Goal: Information Seeking & Learning: Learn about a topic

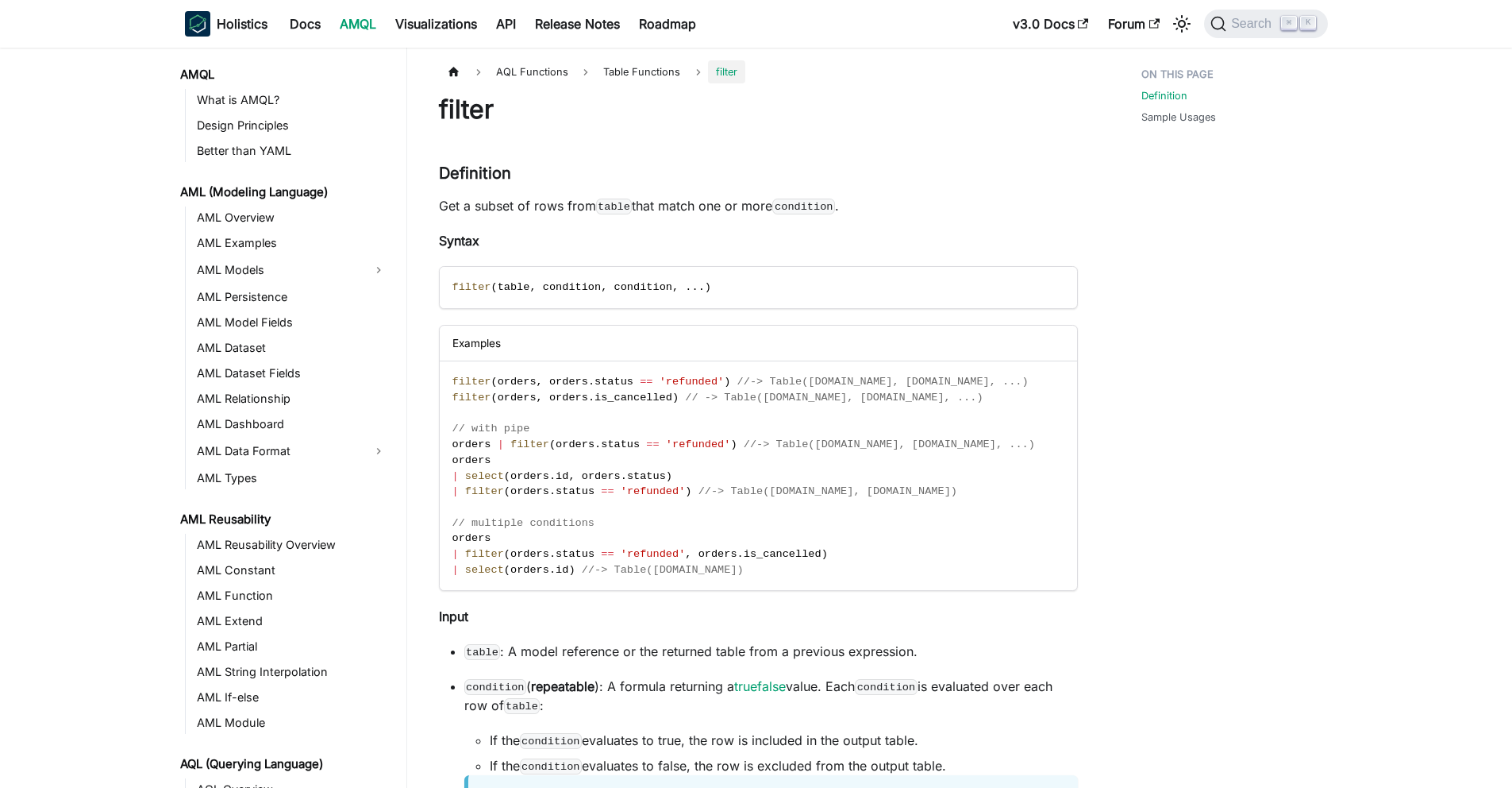
scroll to position [684, 0]
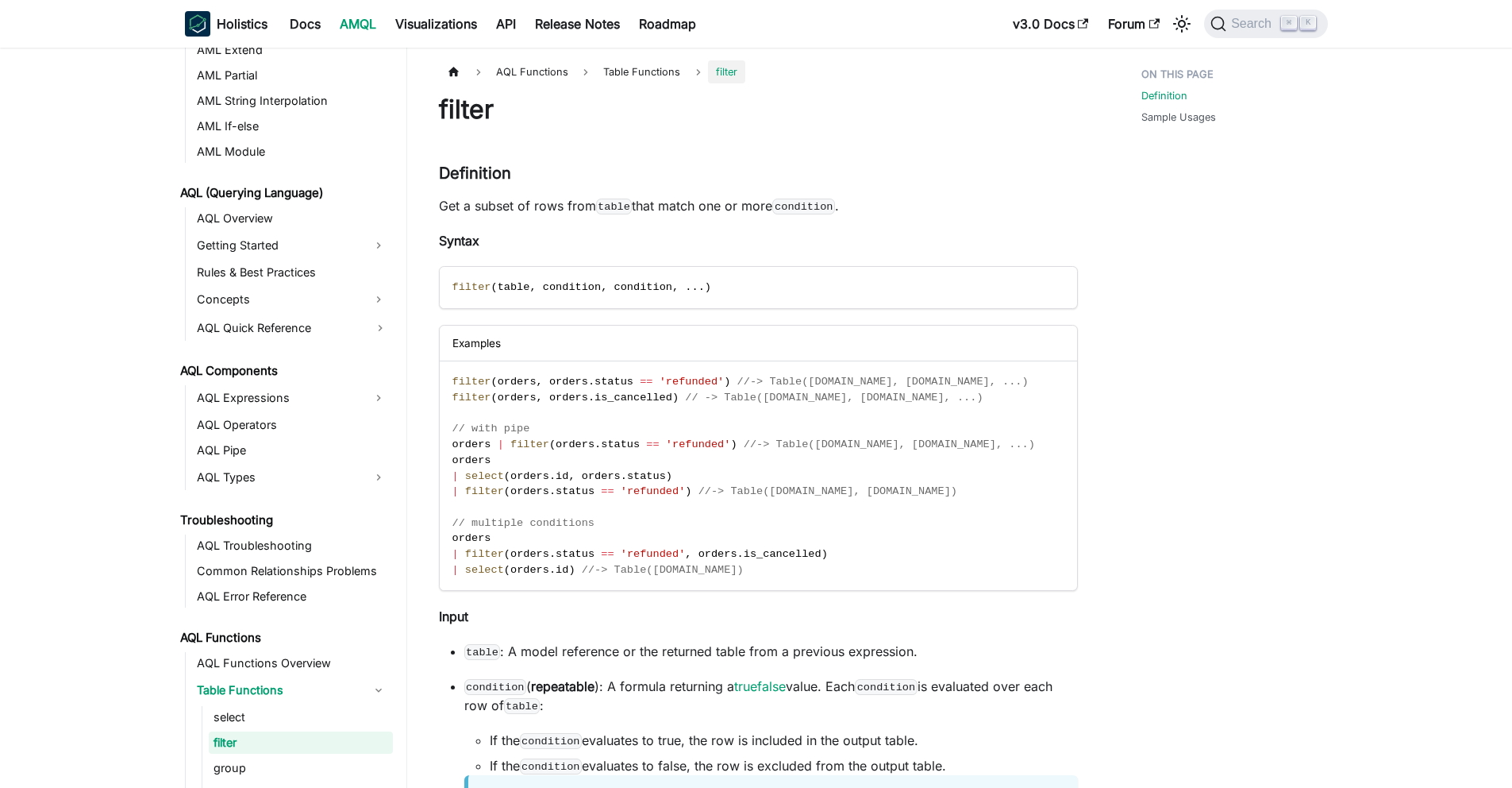
scroll to position [524, 0]
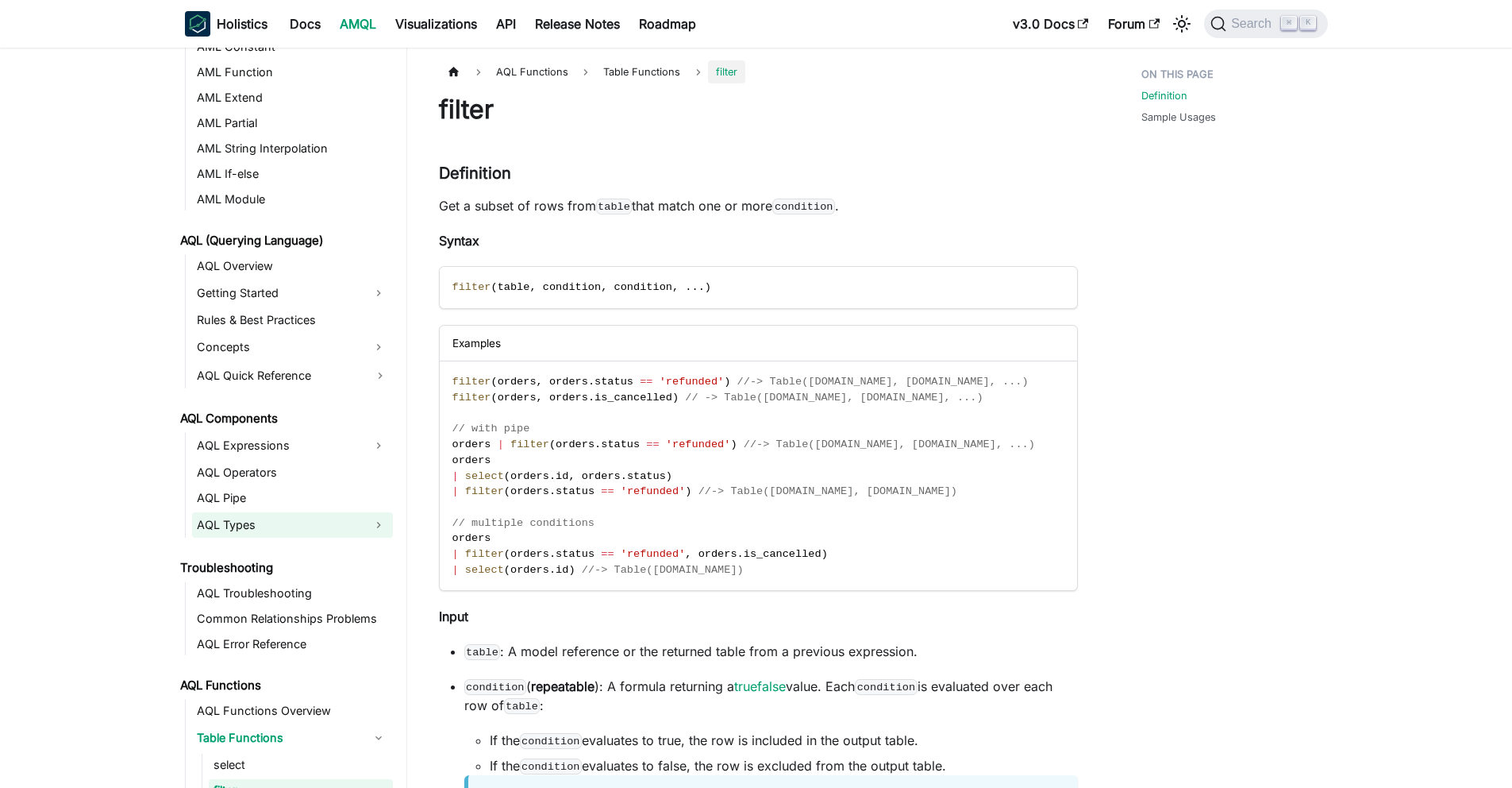
click at [256, 524] on link "AQL Types" at bounding box center [277, 524] width 172 height 25
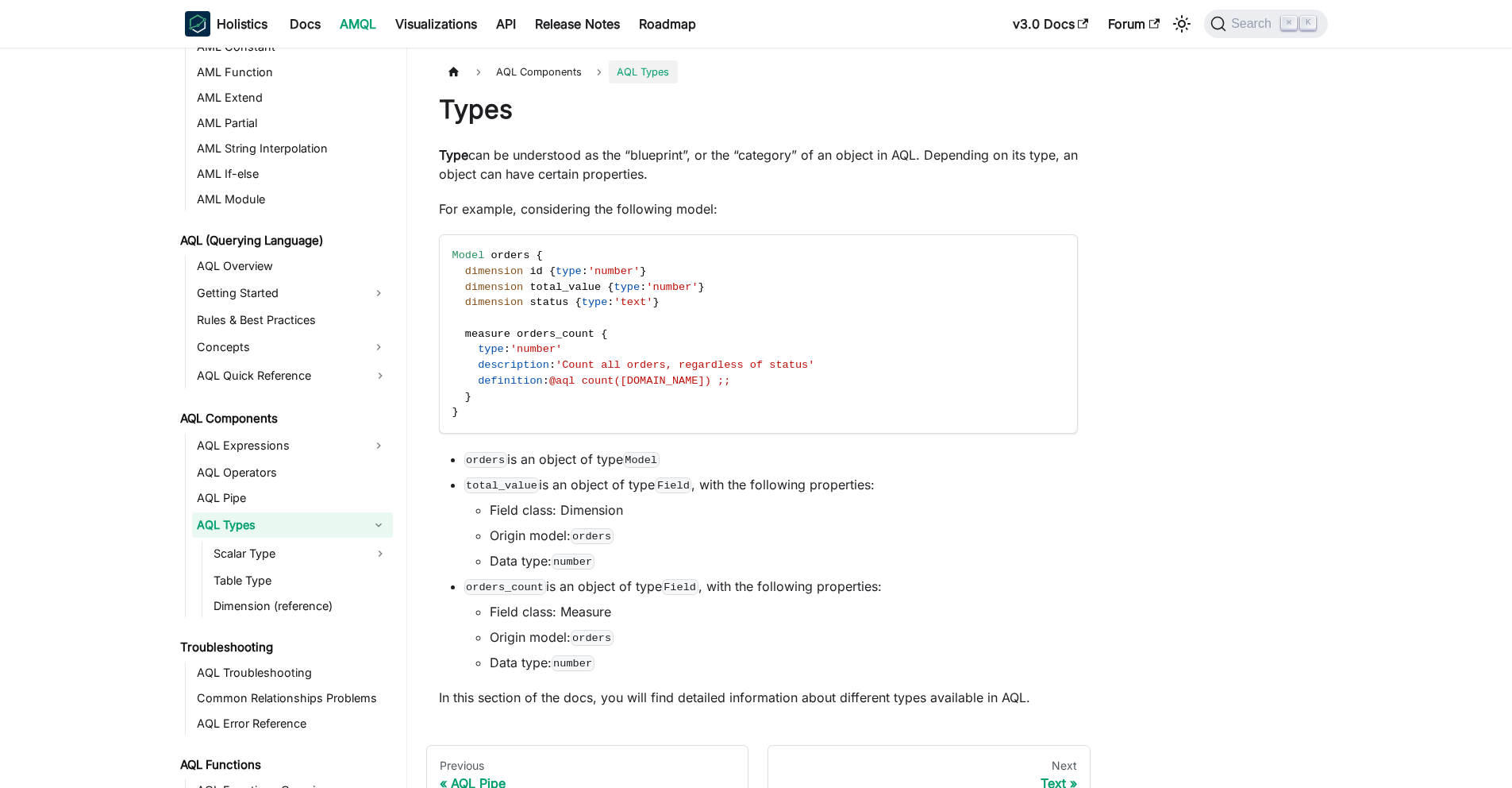
scroll to position [156, 0]
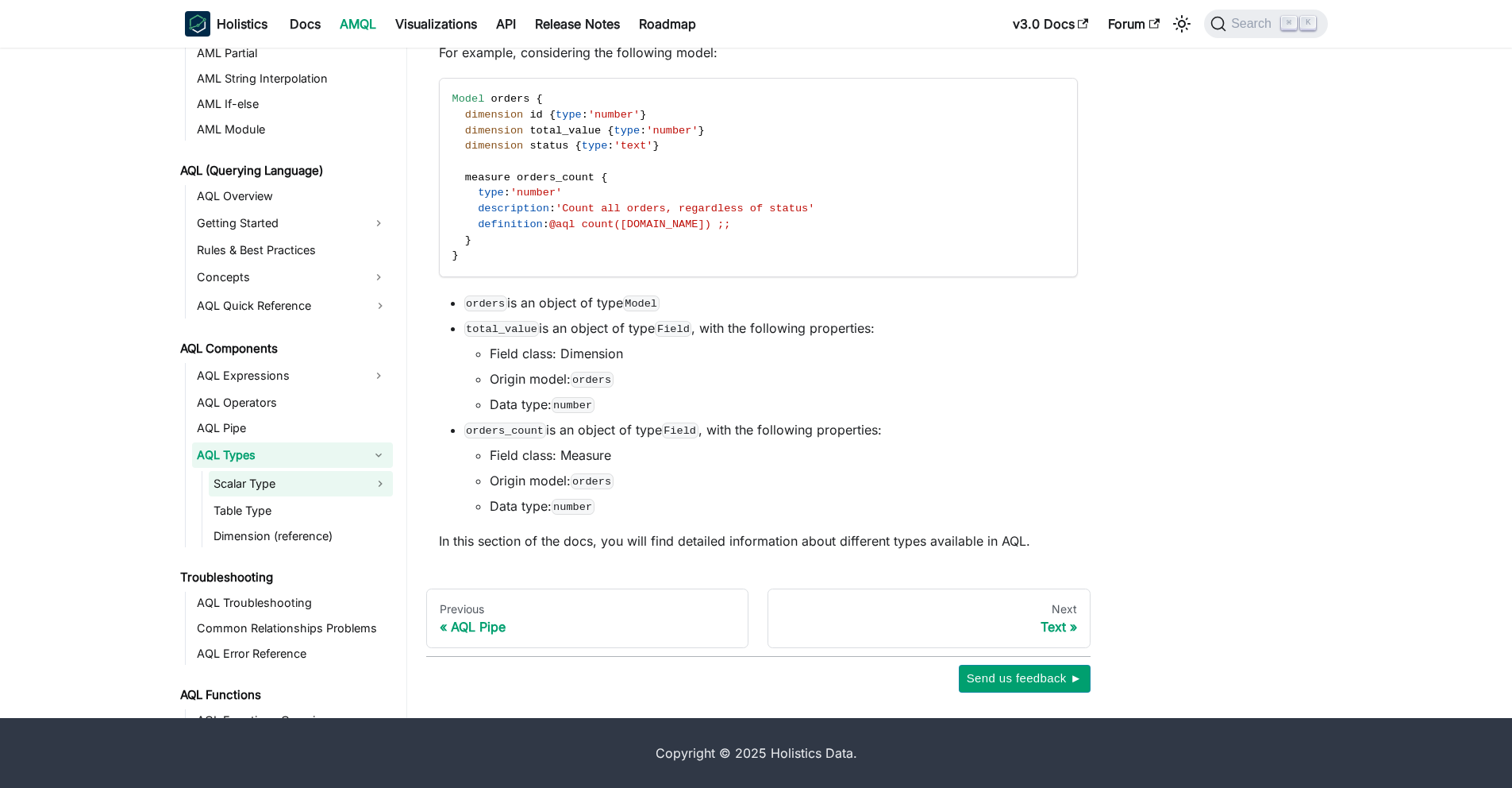
click at [355, 480] on link "Scalar Type" at bounding box center [301, 483] width 184 height 25
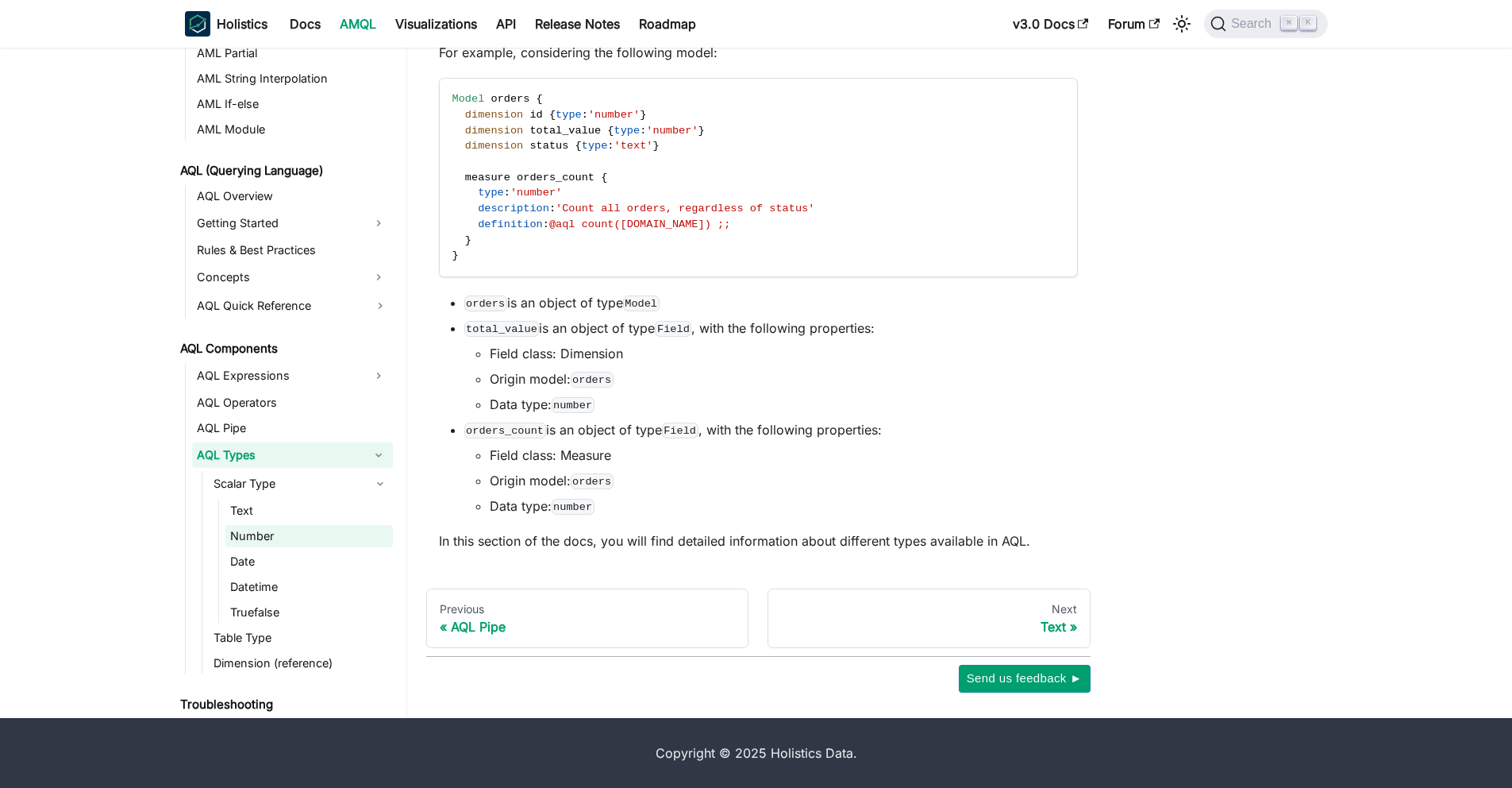
click at [300, 532] on link "Number" at bounding box center [309, 536] width 168 height 22
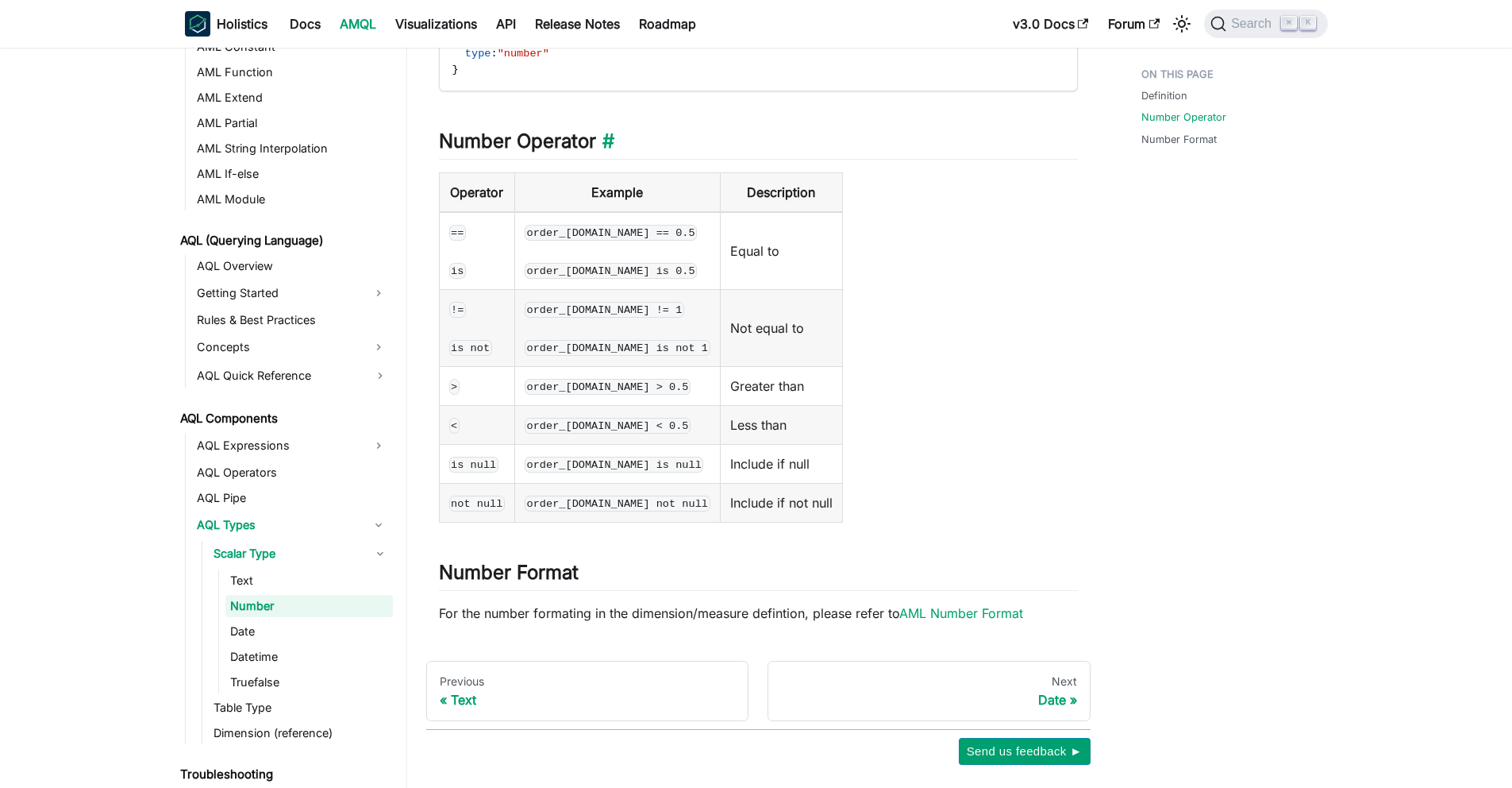
scroll to position [410, 0]
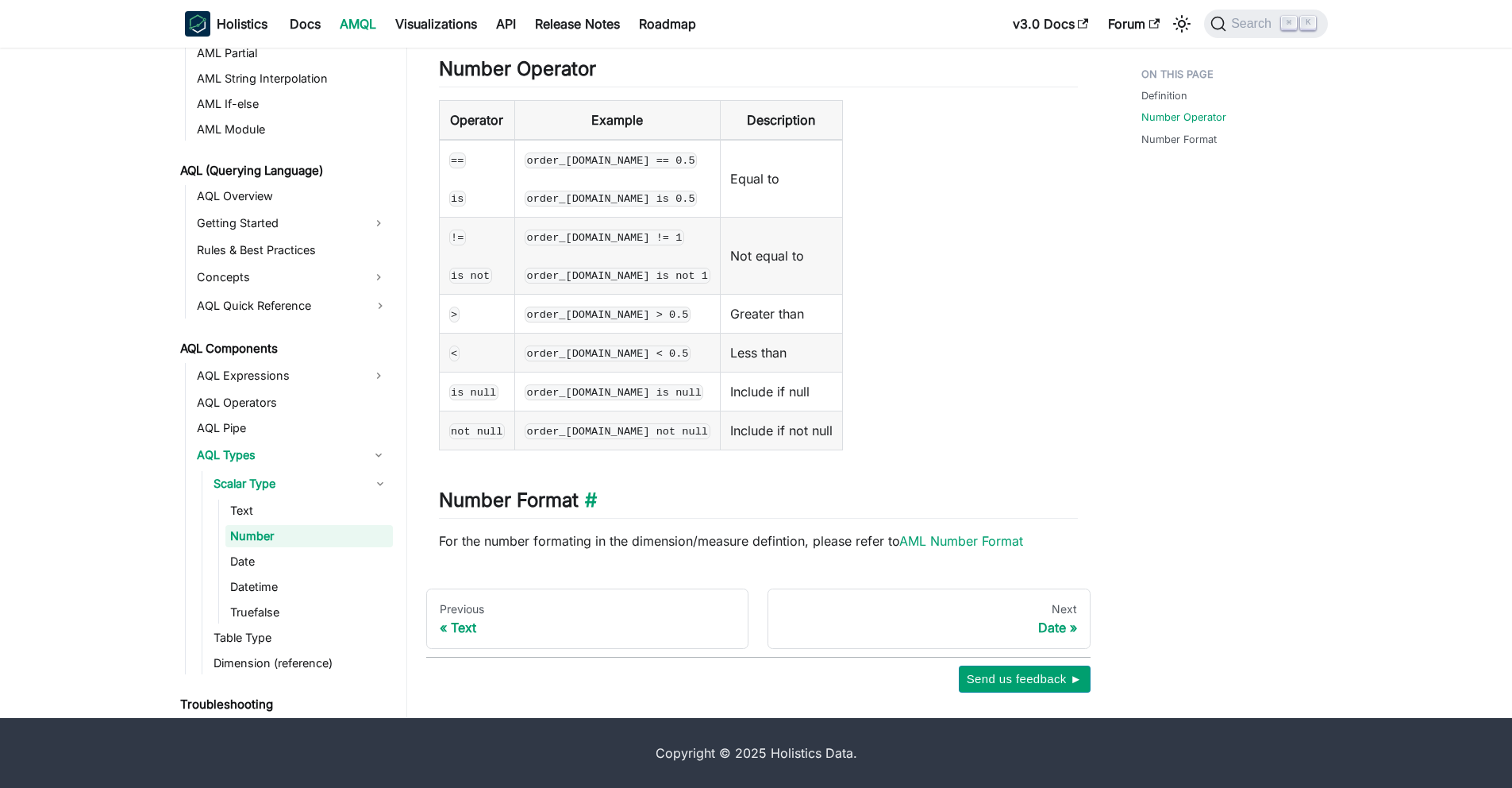
click at [516, 508] on h2 "Number Format ​" at bounding box center [758, 503] width 639 height 30
drag, startPoint x: 516, startPoint y: 508, endPoint x: 555, endPoint y: 548, distance: 55.9
click at [555, 548] on div "Number Definition ​ A numeric value, represented as an numeric, integer, float,…" at bounding box center [758, 117] width 639 height 867
click at [593, 543] on p "For the number formating in the dimension/measure defintion, please refer to AM…" at bounding box center [758, 541] width 639 height 19
click at [929, 539] on link "AML Number Format" at bounding box center [960, 541] width 123 height 16
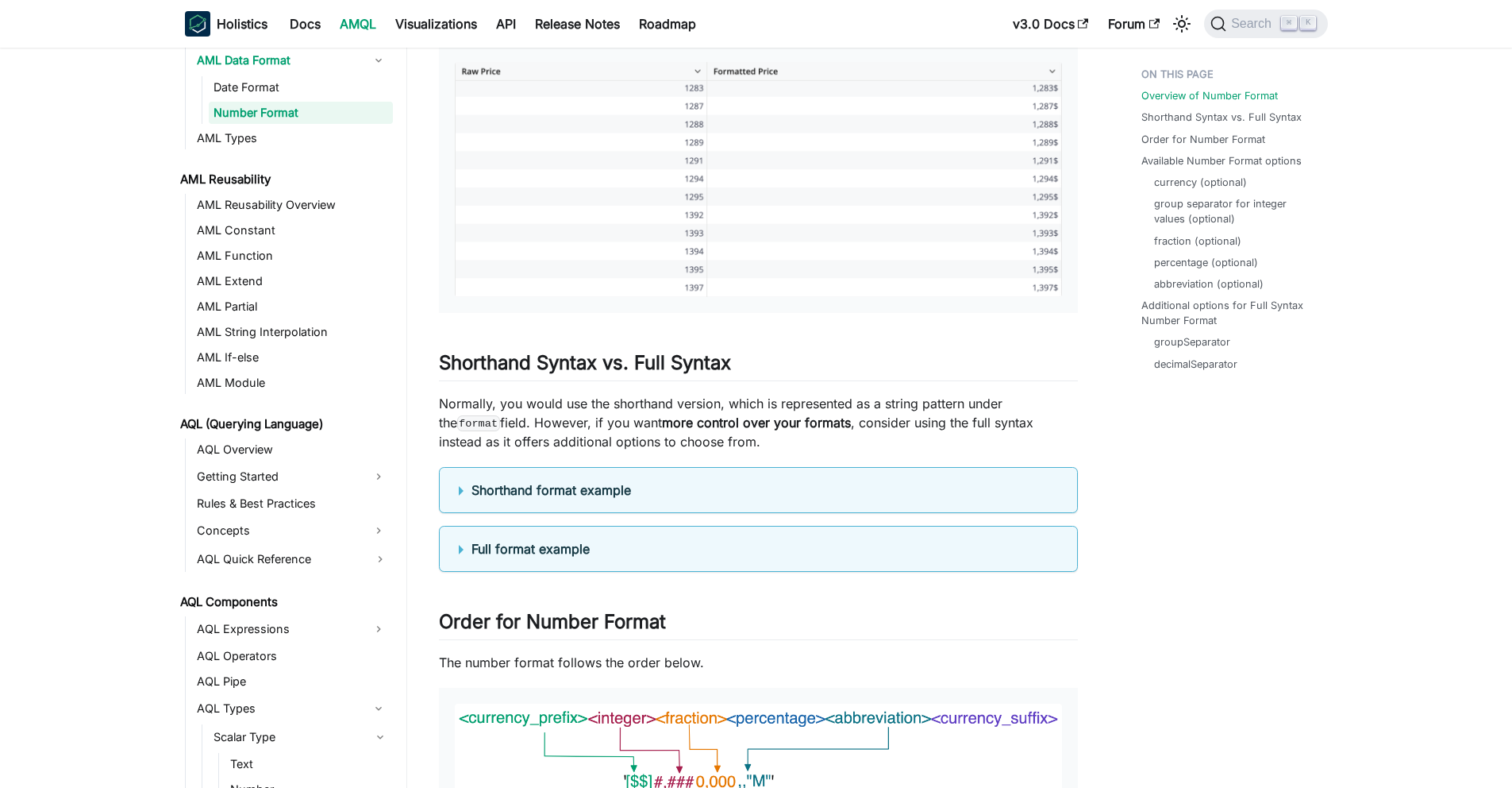
scroll to position [407, 0]
click at [535, 496] on b "Shorthand format example" at bounding box center [551, 488] width 160 height 16
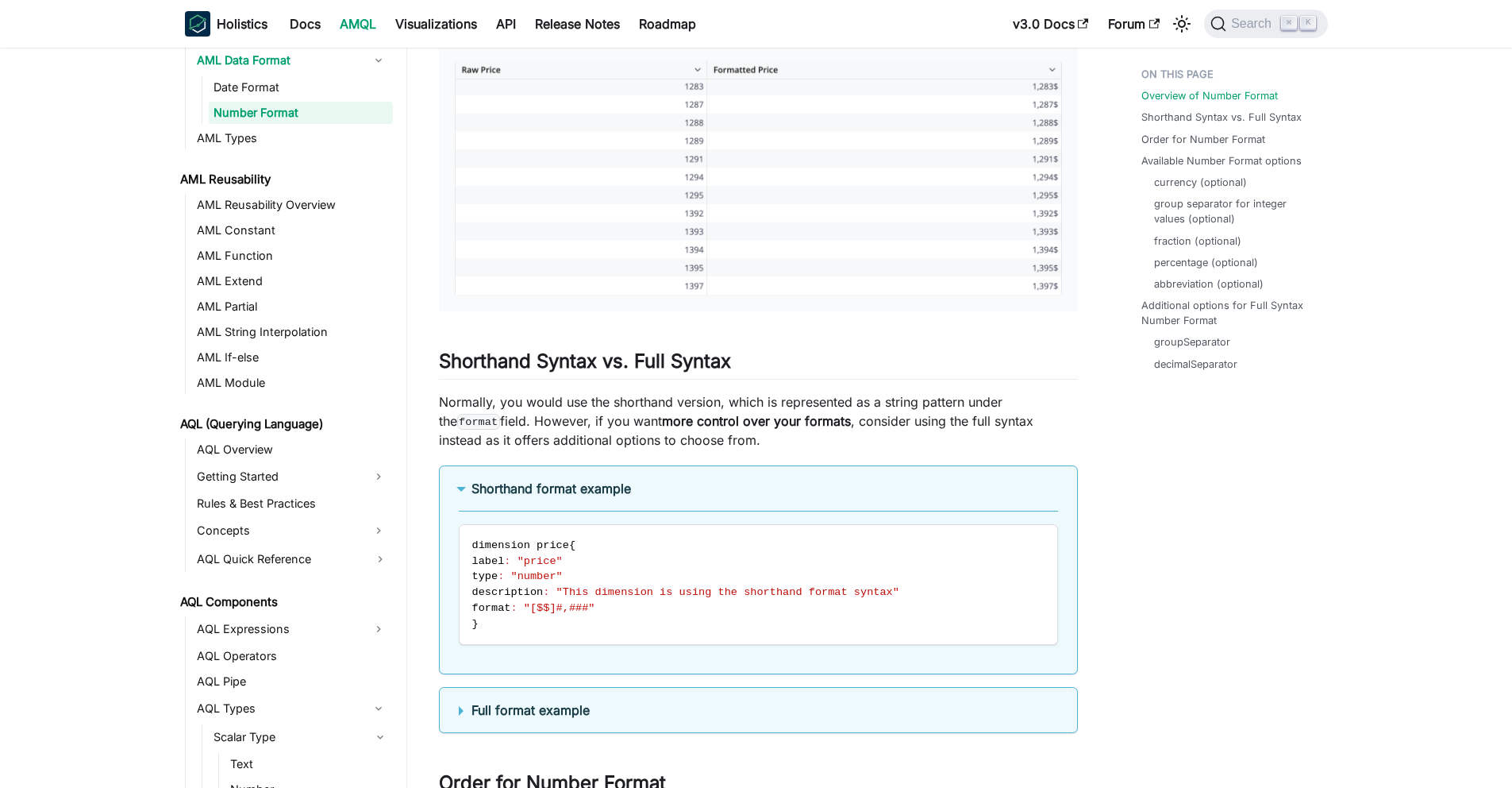
click at [535, 496] on b "Shorthand format example" at bounding box center [551, 488] width 160 height 16
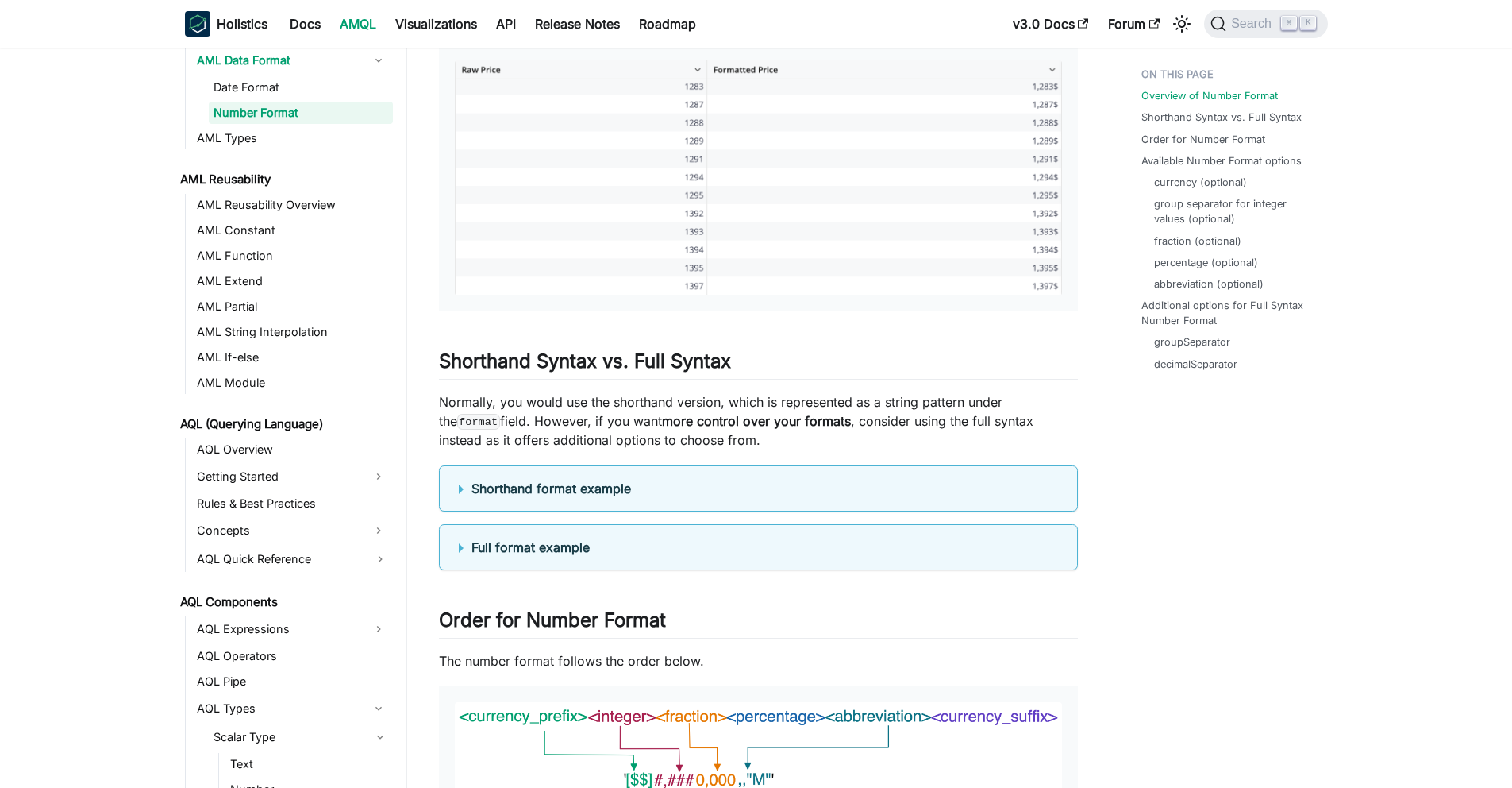
click at [541, 555] on b "Full format example" at bounding box center [530, 547] width 118 height 16
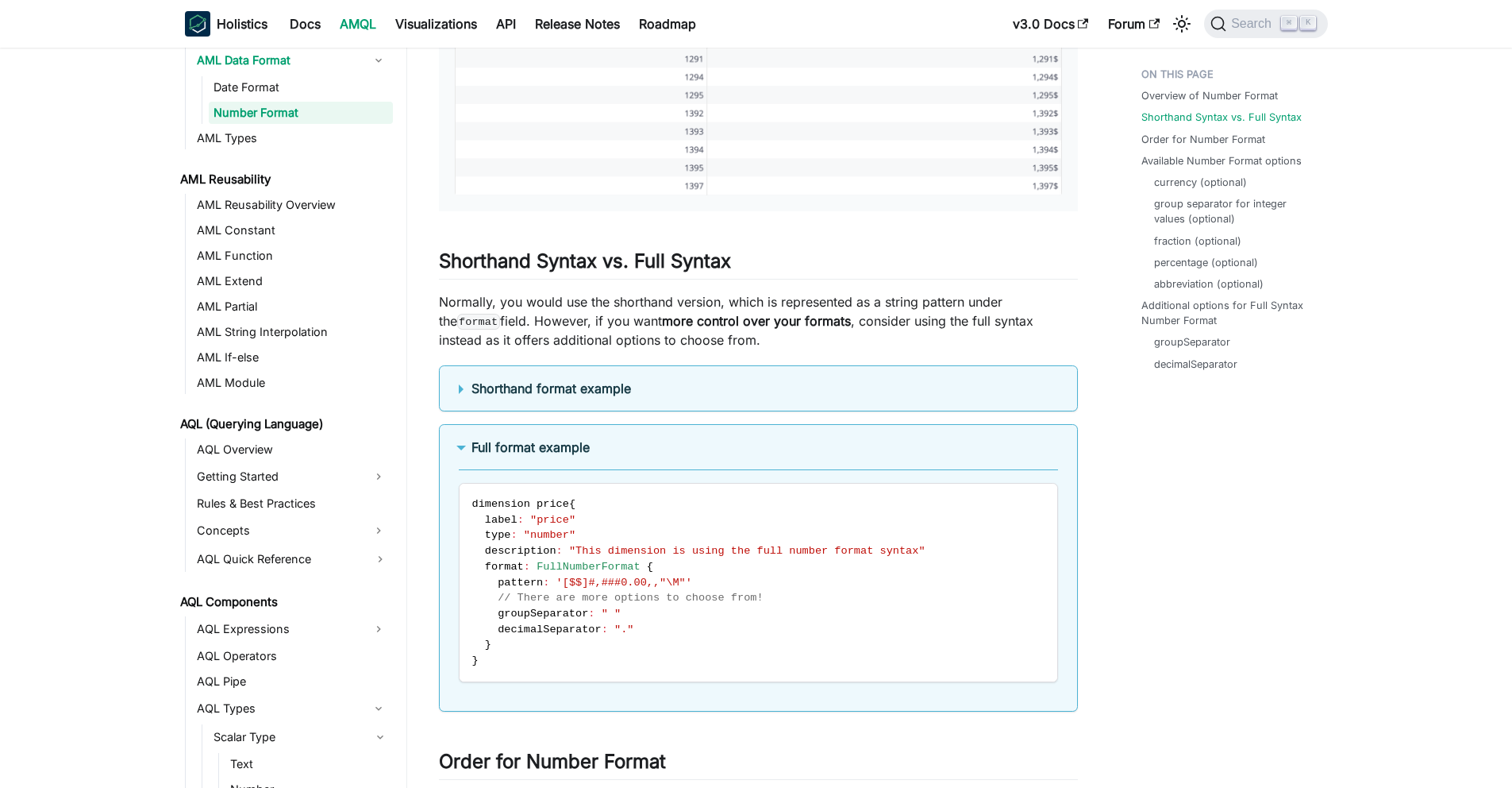
scroll to position [508, 0]
click at [563, 396] on b "Shorthand format example" at bounding box center [551, 387] width 160 height 16
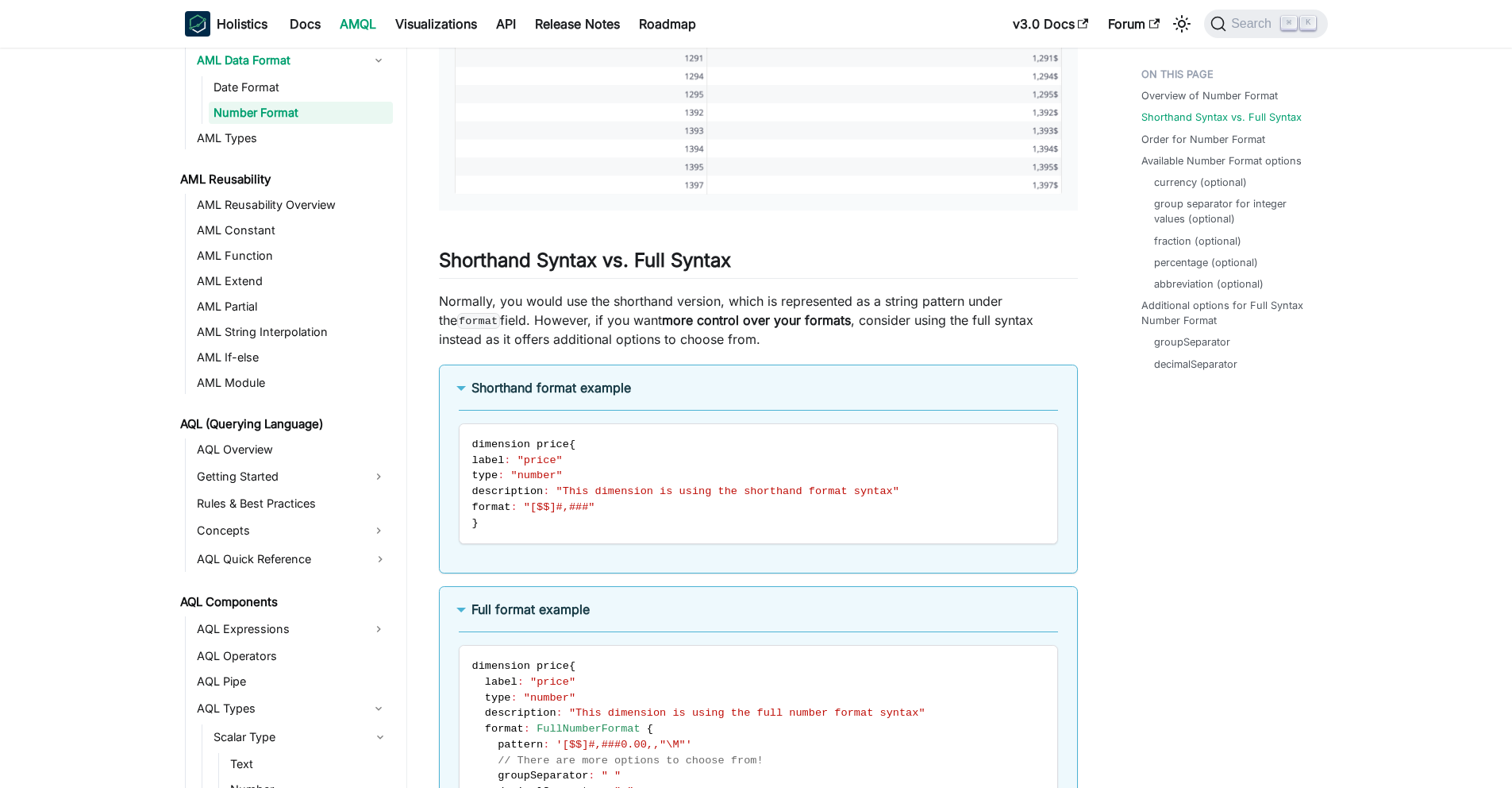
click at [563, 396] on b "Shorthand format example" at bounding box center [551, 387] width 160 height 16
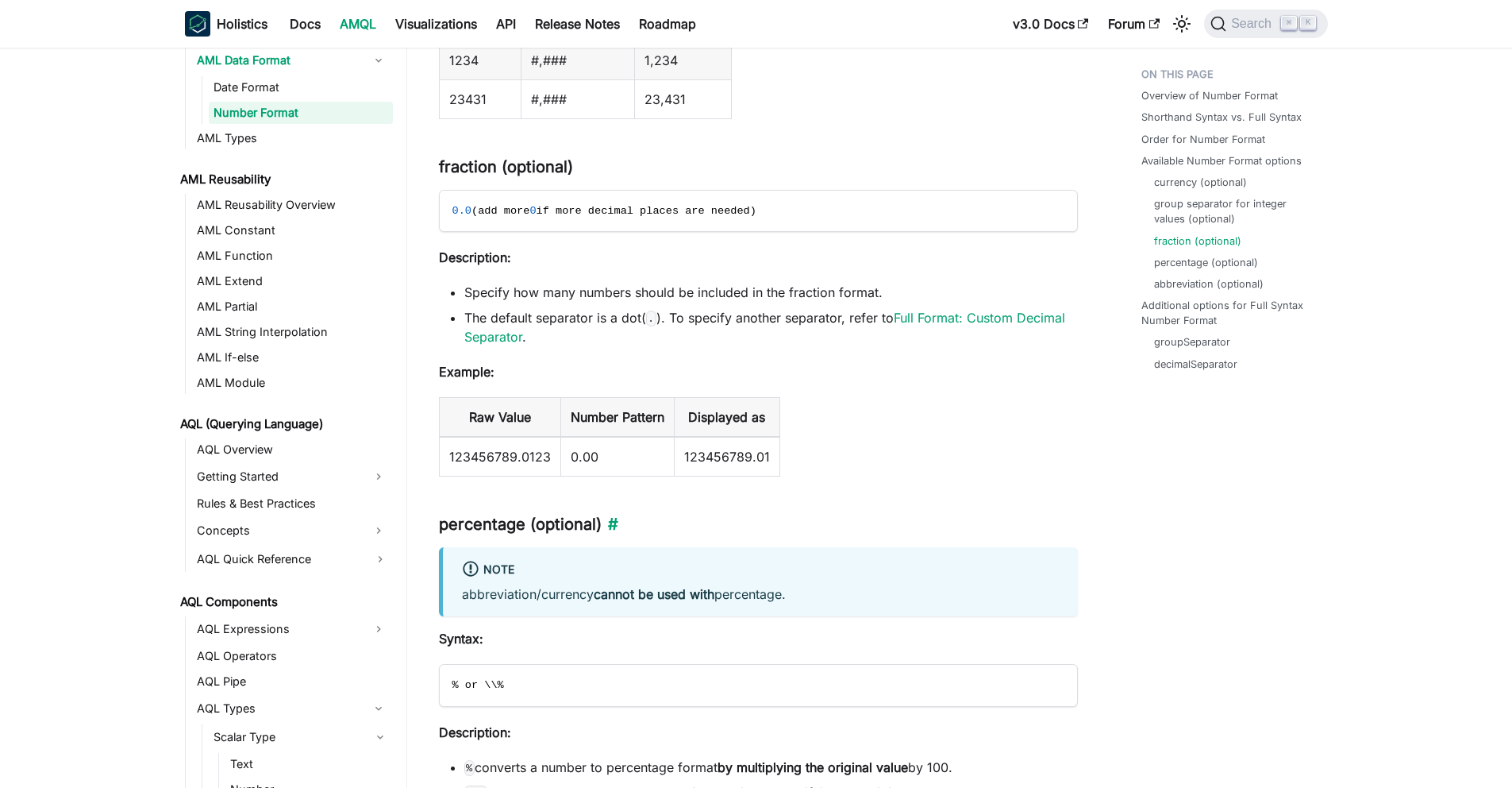
scroll to position [3341, 0]
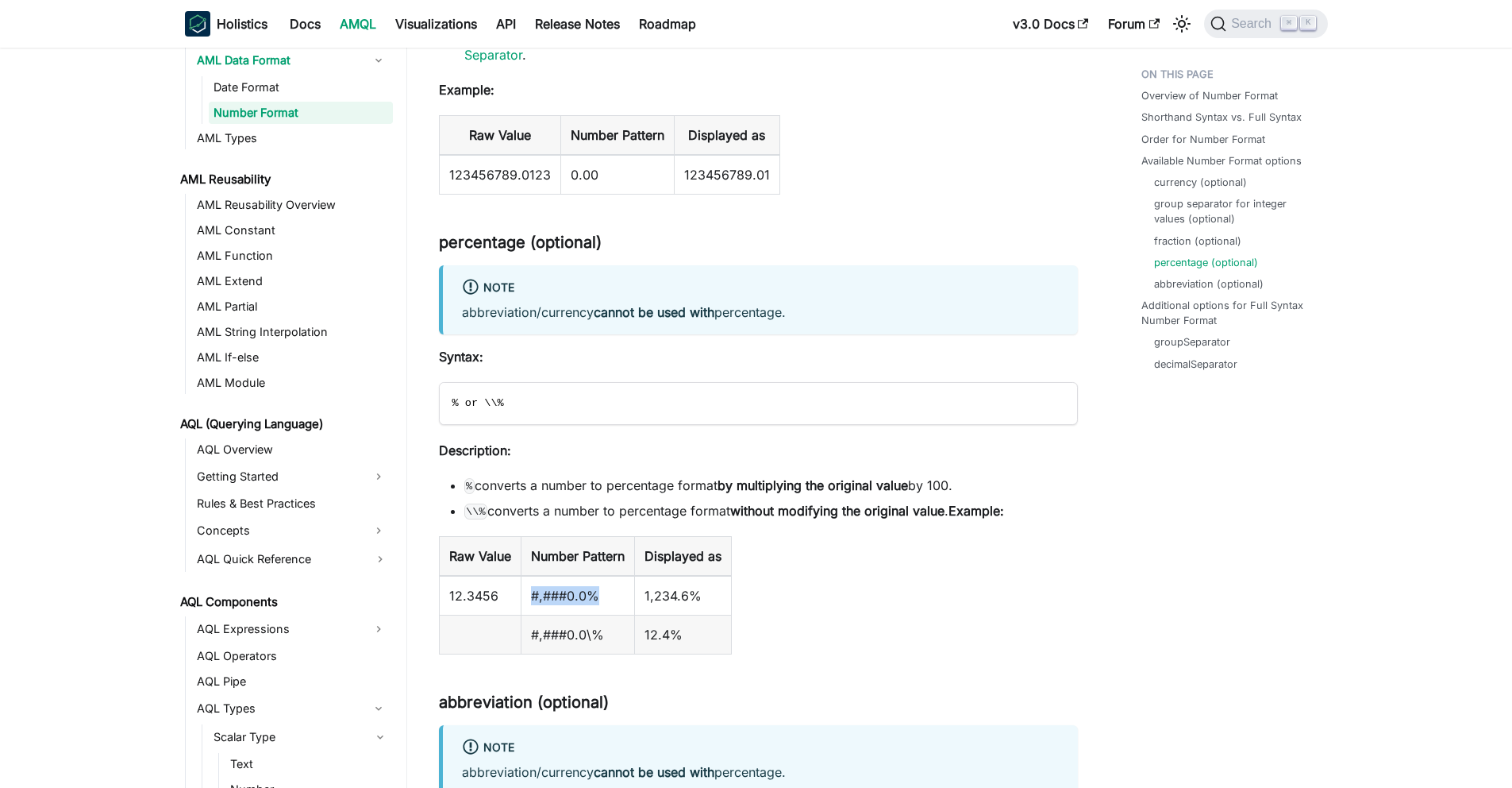
drag, startPoint x: 604, startPoint y: 612, endPoint x: 517, endPoint y: 611, distance: 87.0
click at [517, 611] on tr "12.3456 #,###0.0% 1,234.6%" at bounding box center [585, 595] width 292 height 40
copy tr "#,###0.0%"
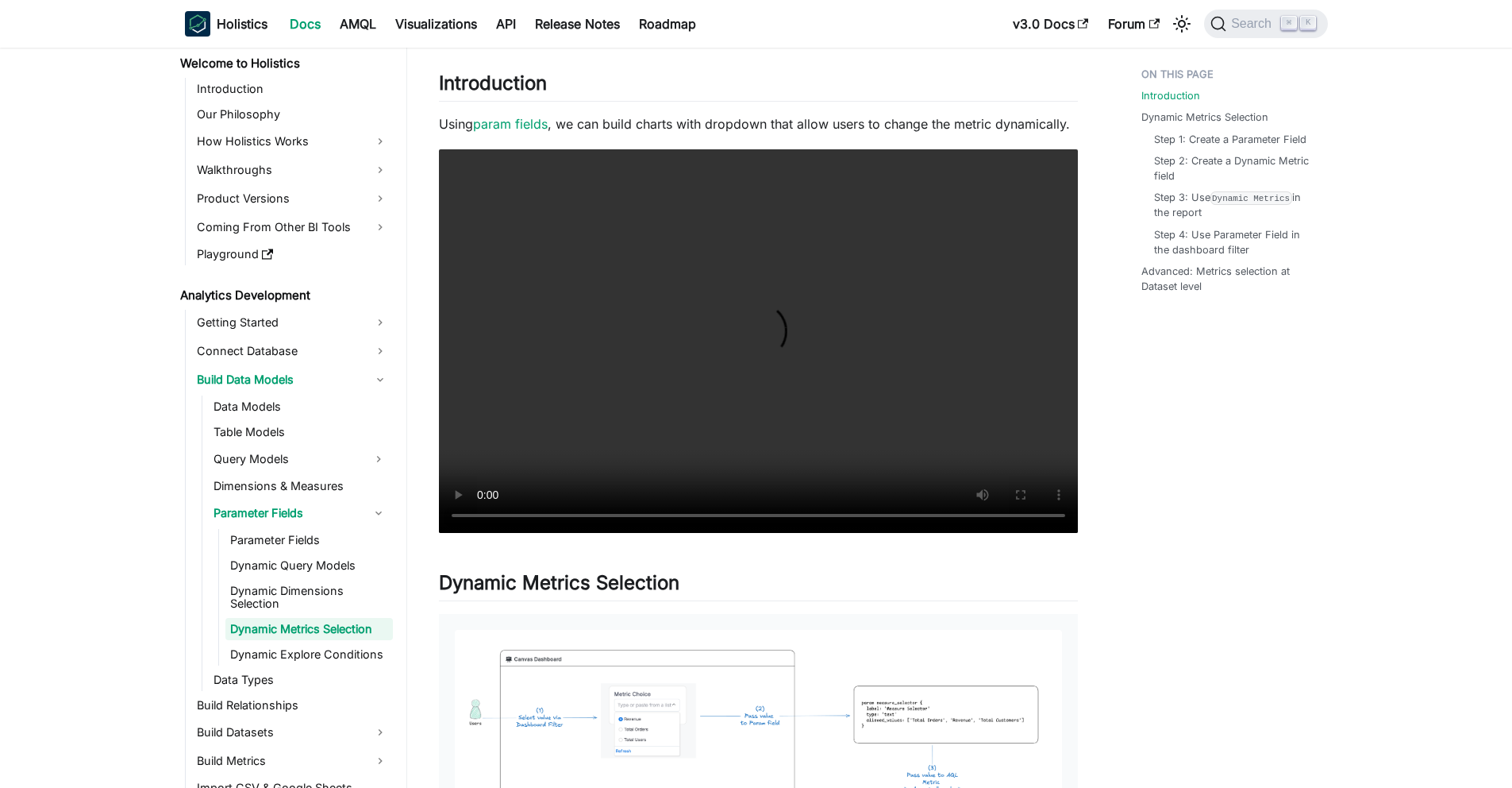
scroll to position [285, 0]
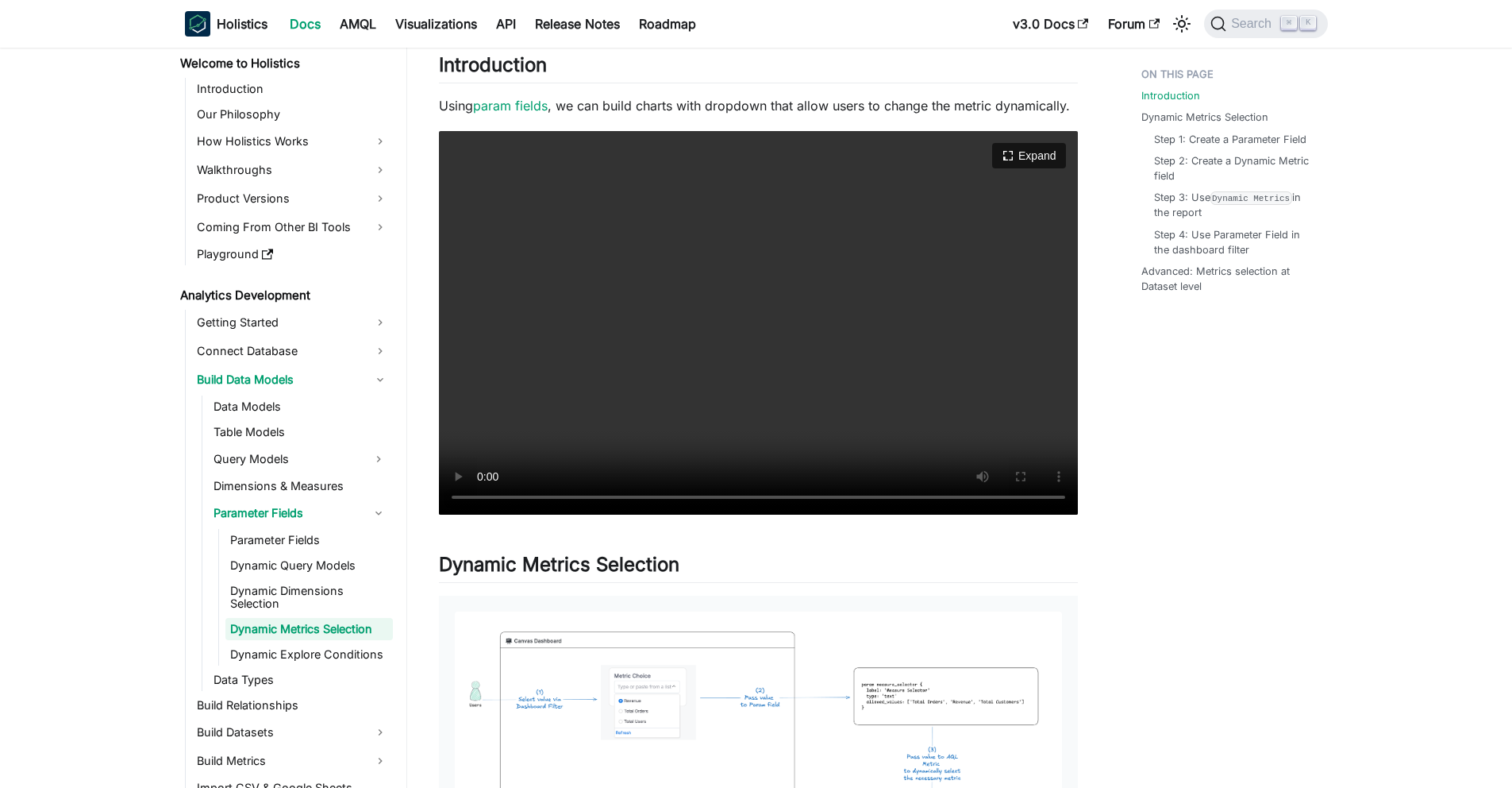
click at [642, 348] on video "Your browser does not support embedding video, but you can download it ." at bounding box center [758, 323] width 639 height 384
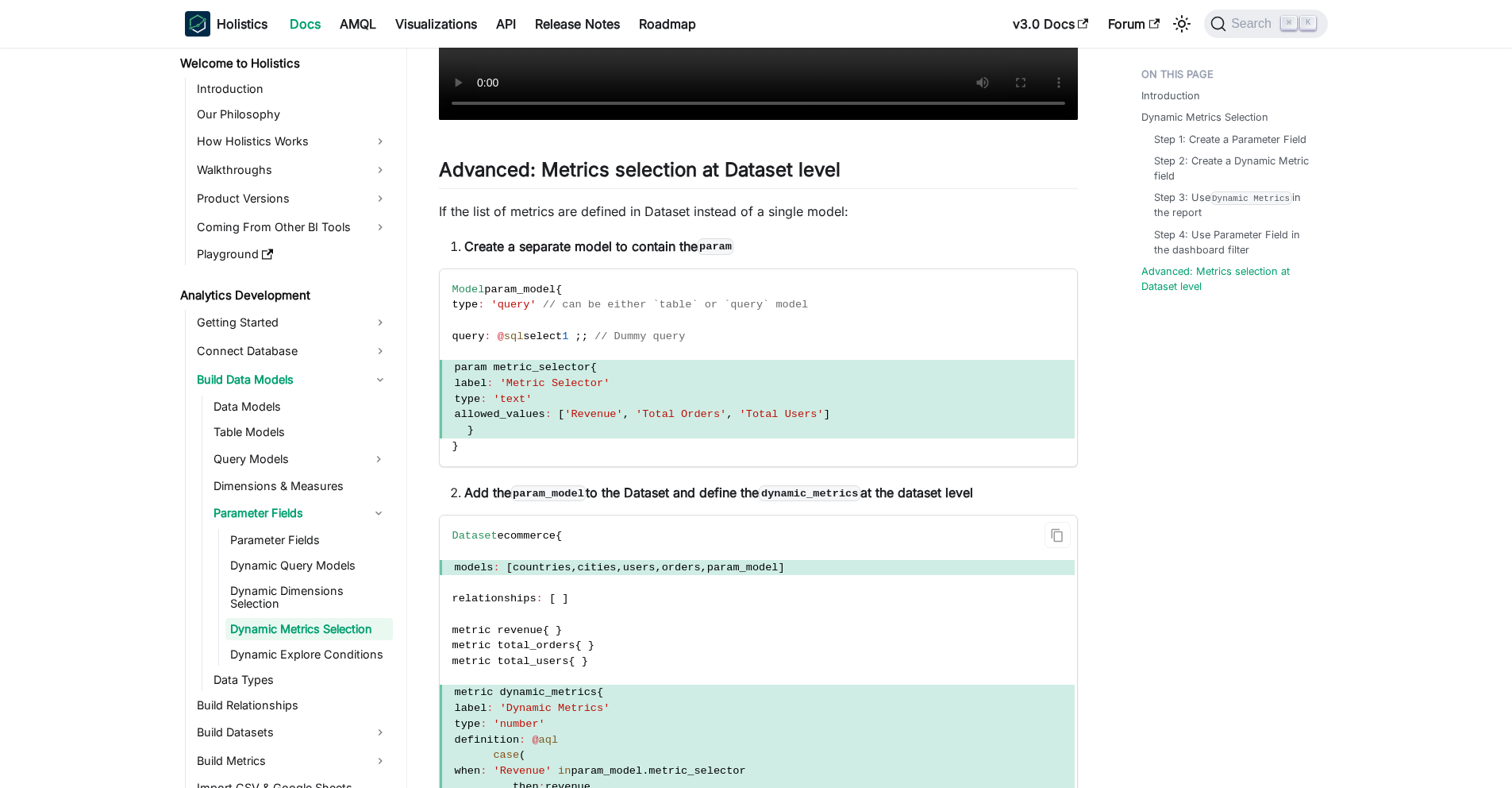
scroll to position [3271, 0]
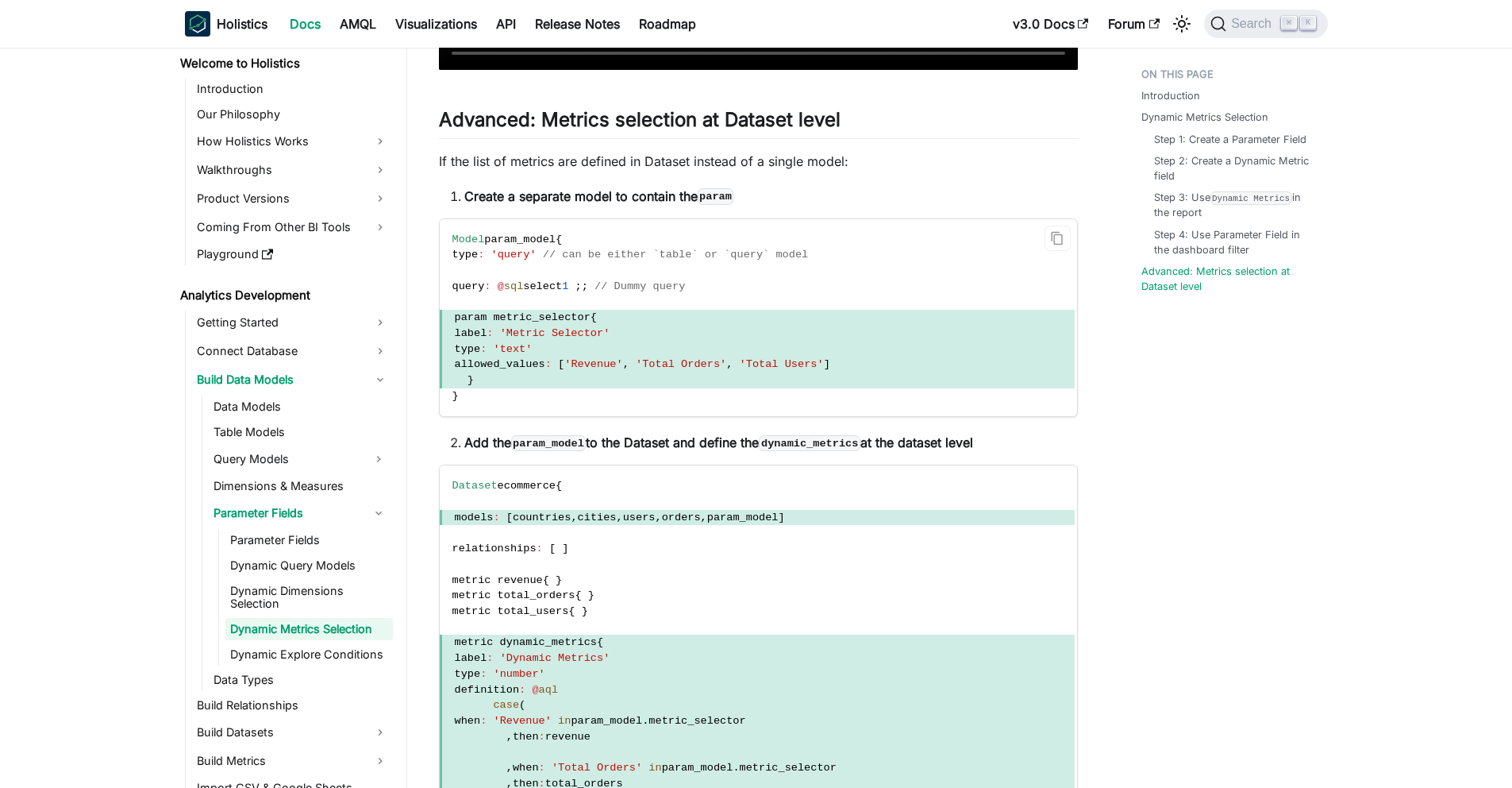
click at [487, 334] on span "label" at bounding box center [471, 334] width 33 height 12
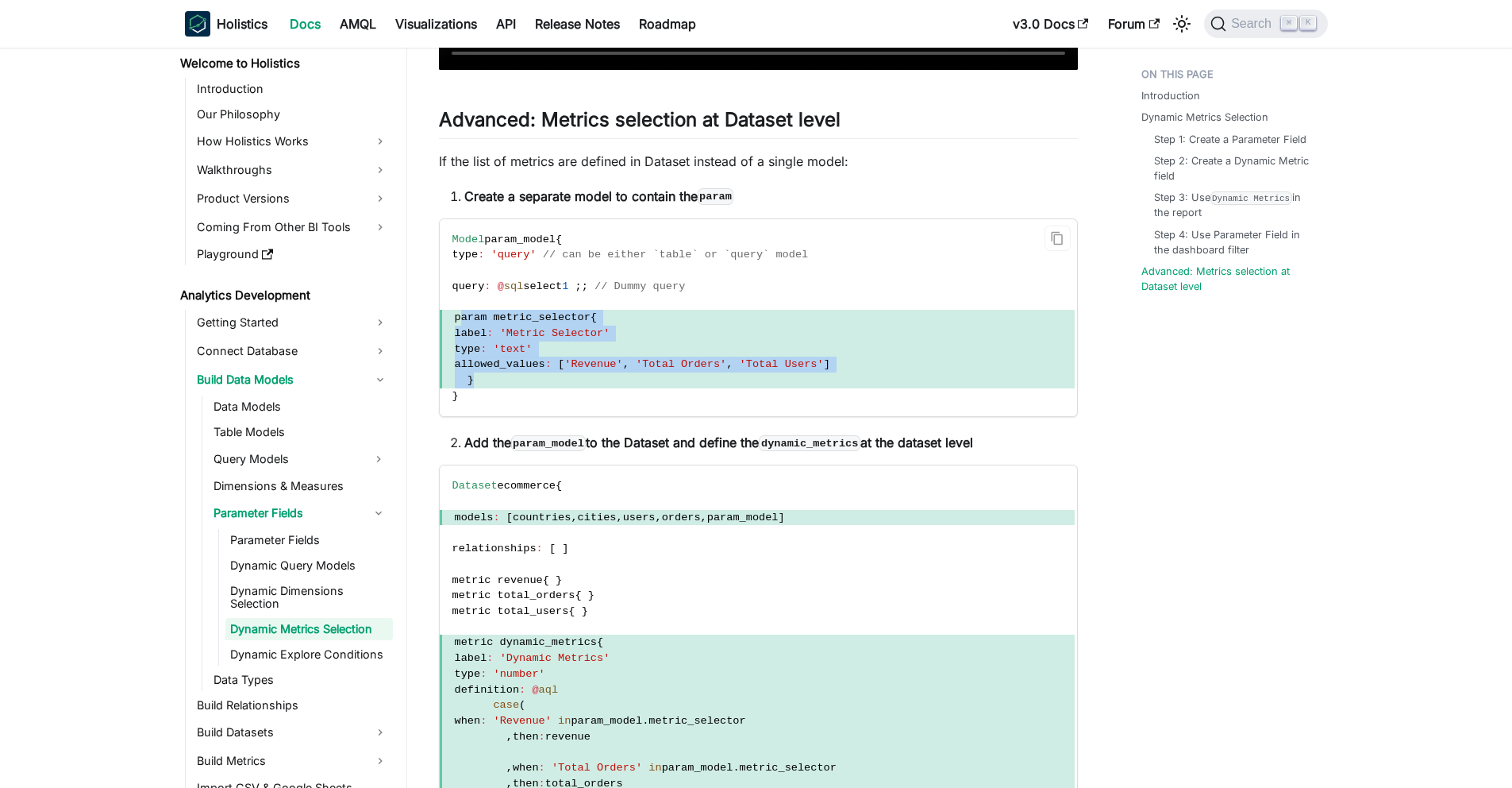
drag, startPoint x: 464, startPoint y: 316, endPoint x: 512, endPoint y: 379, distance: 79.2
click at [512, 379] on code "Model param_model { type : 'query' // can be either `table` or `query` model qu…" at bounding box center [756, 318] width 635 height 198
copy code "param metric_selector { label : 'Metric Selector' type : 'text' allowed_values …"
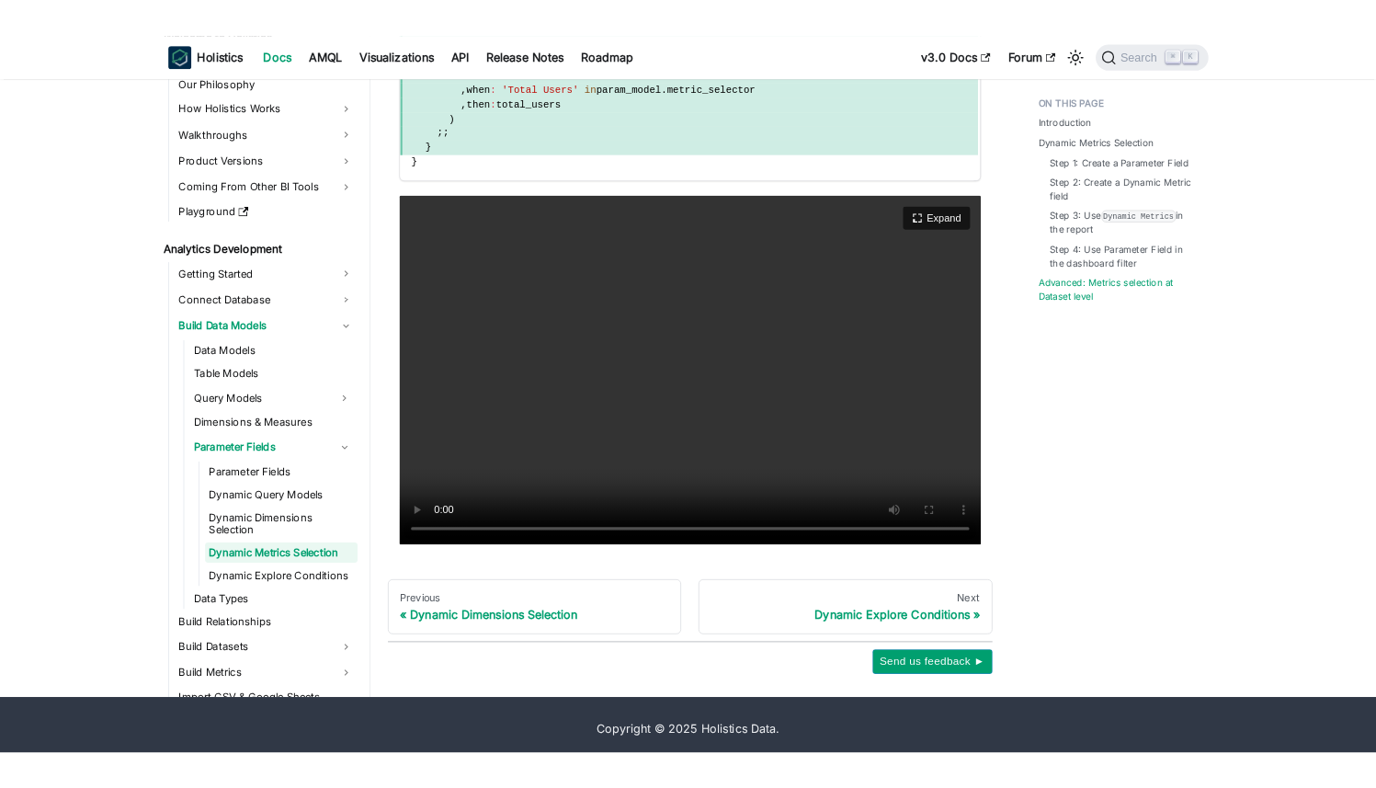
scroll to position [4669, 0]
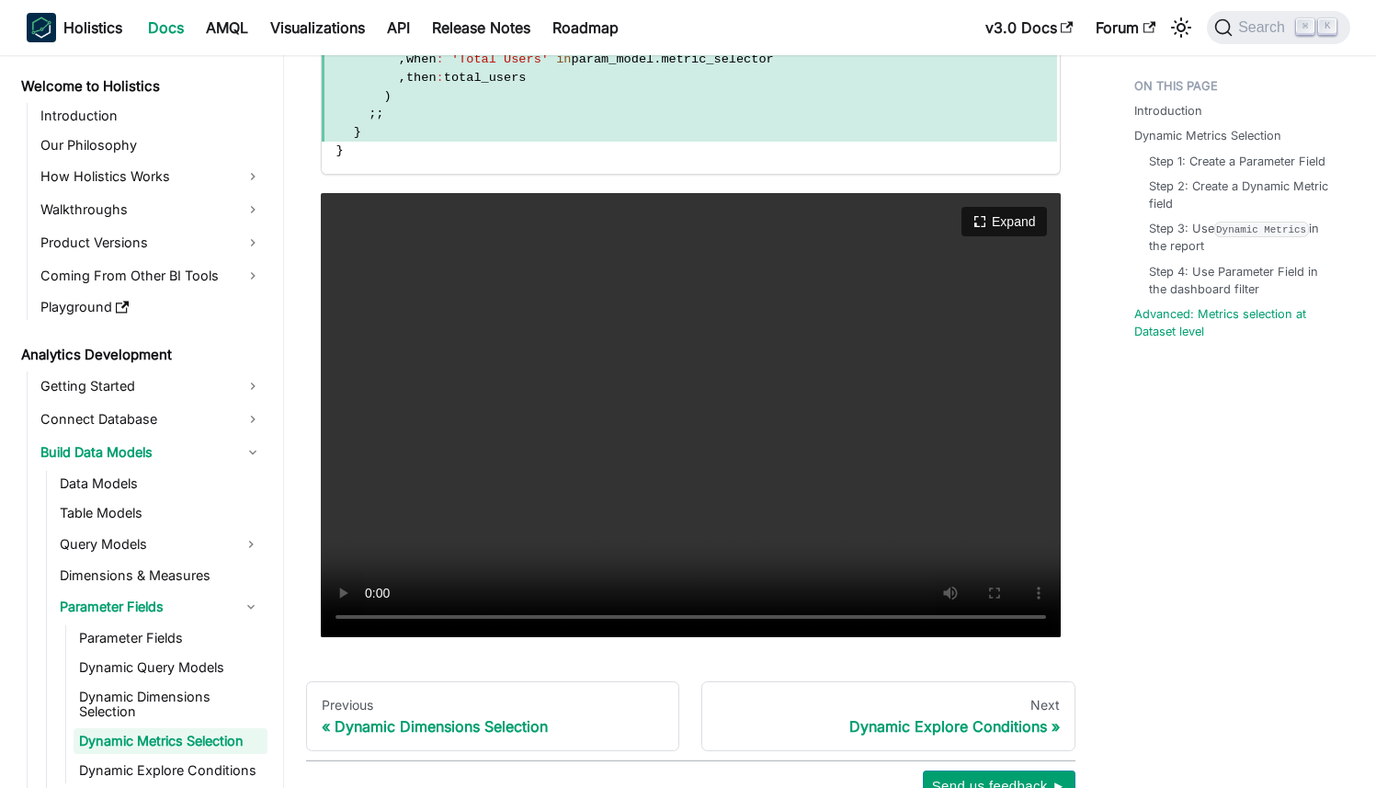
click at [544, 442] on video "Your browser does not support embedding video, but you can download it ." at bounding box center [691, 415] width 740 height 444
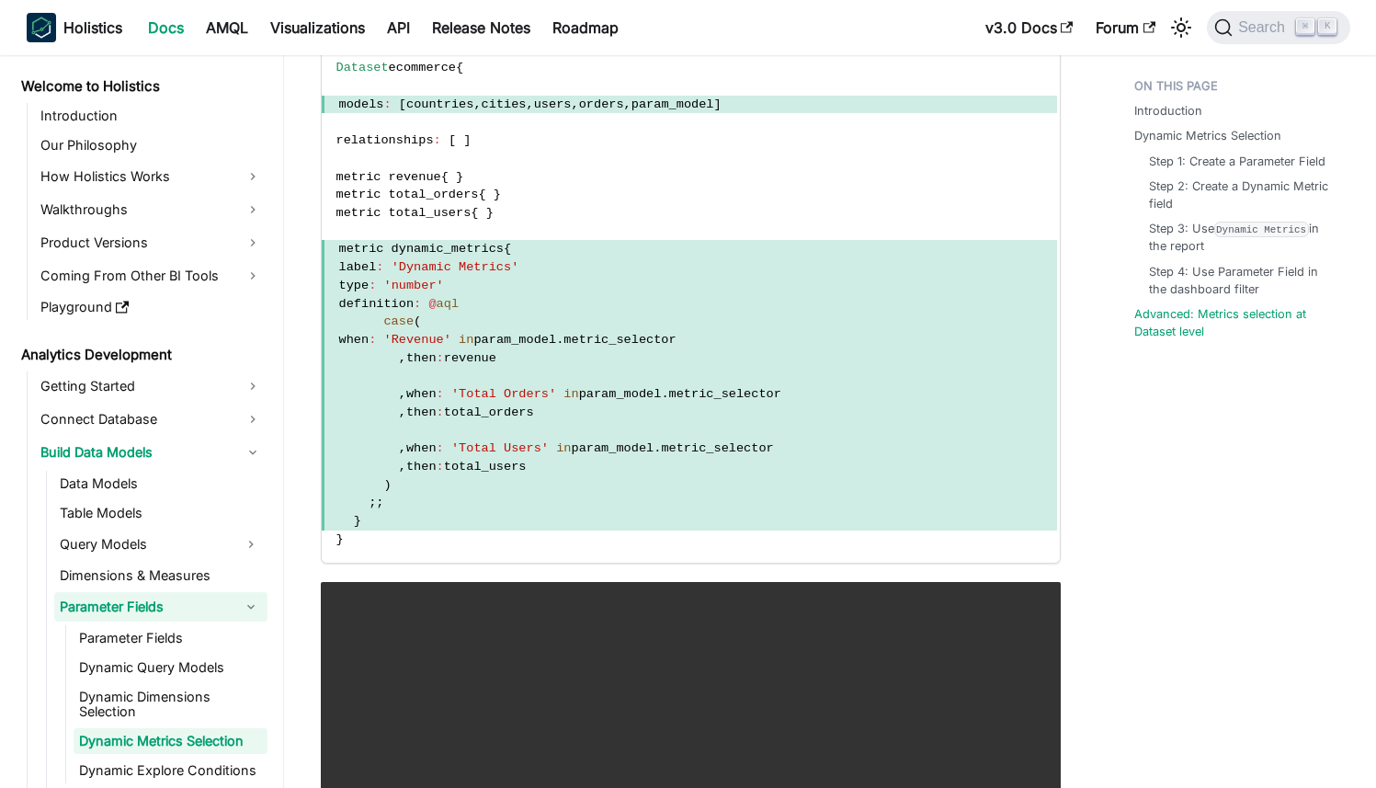
scroll to position [4294, 0]
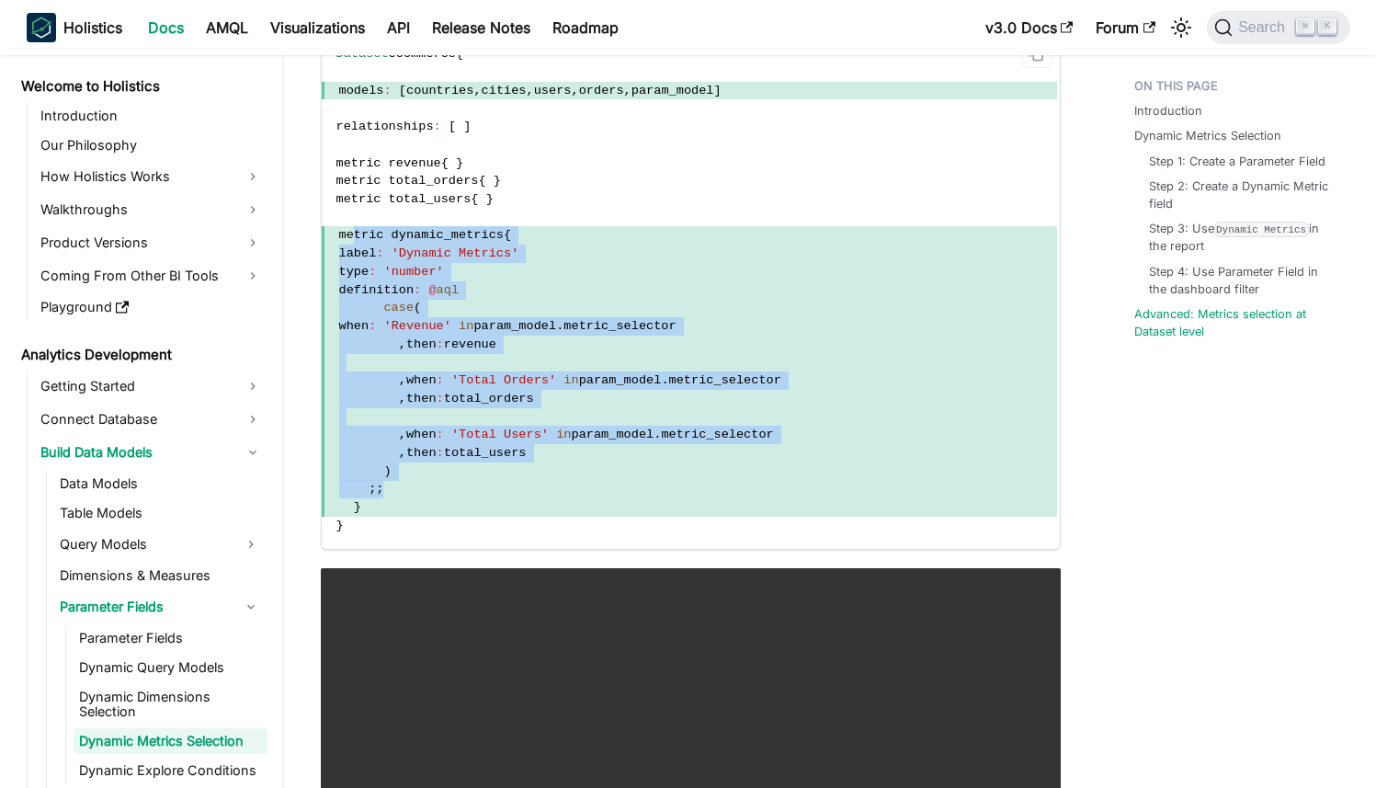
drag, startPoint x: 354, startPoint y: 235, endPoint x: 461, endPoint y: 482, distance: 269.6
click at [461, 482] on code "Dataset ecommerce { models : [ countries , cities , users , orders , param_mode…" at bounding box center [689, 289] width 735 height 518
copy code "metric dynamic_metrics { label : 'Dynamic Metrics' type : 'number' definition :…"
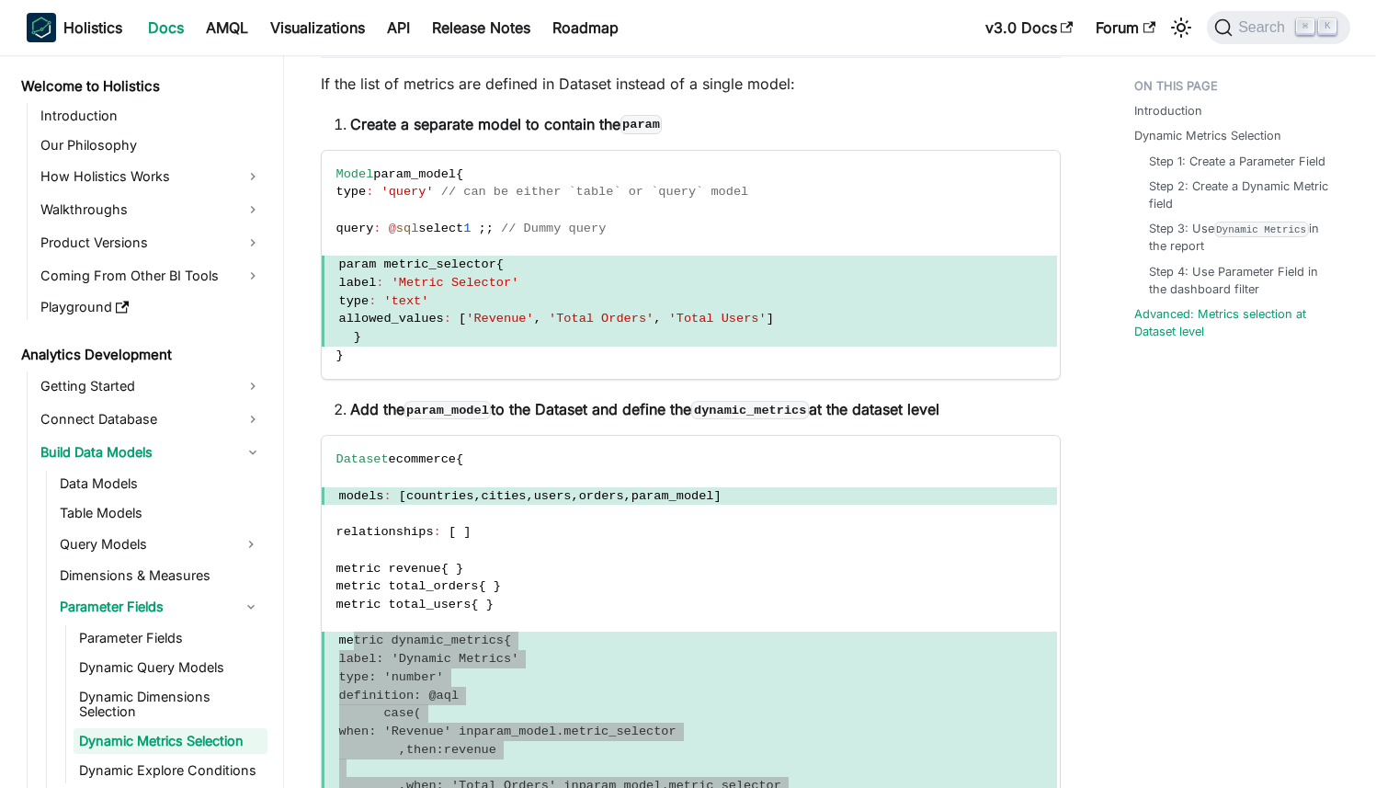
scroll to position [3890, 0]
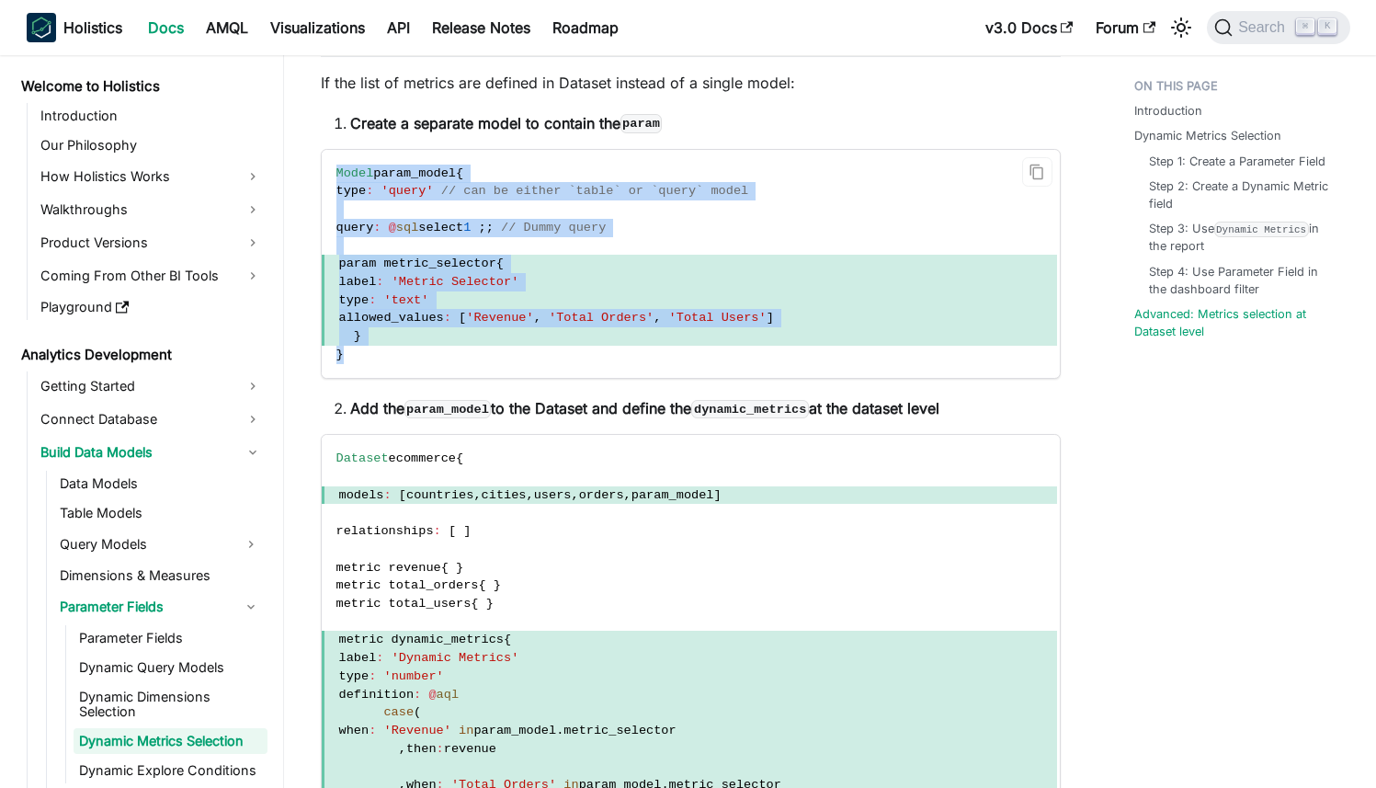
drag, startPoint x: 334, startPoint y: 167, endPoint x: 374, endPoint y: 359, distance: 196.3
click at [374, 359] on code "Model param_model { type : 'query' // can be either `table` or `query` model qu…" at bounding box center [689, 264] width 735 height 229
copy code "Model param_model { type : 'query' // can be either `table` or `query` model qu…"
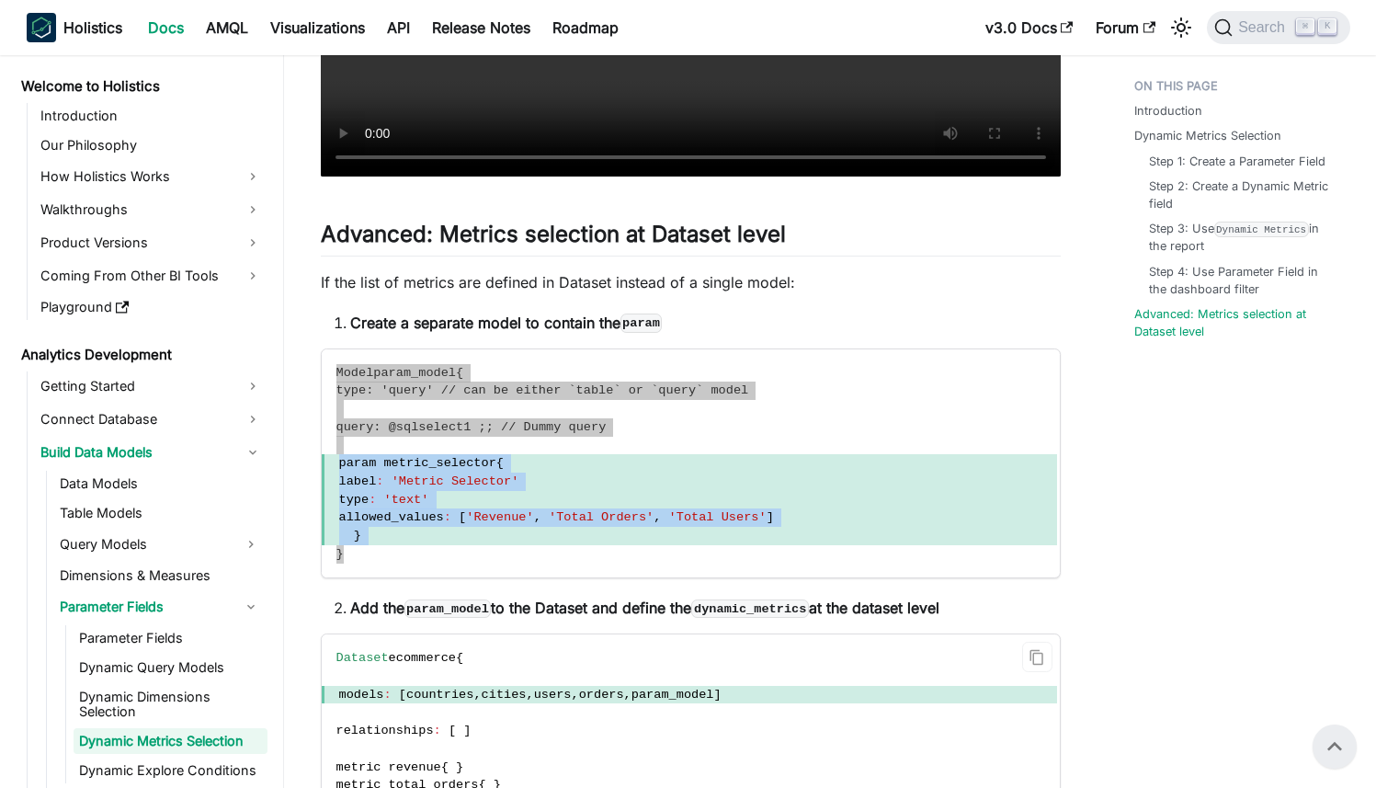
scroll to position [3686, 0]
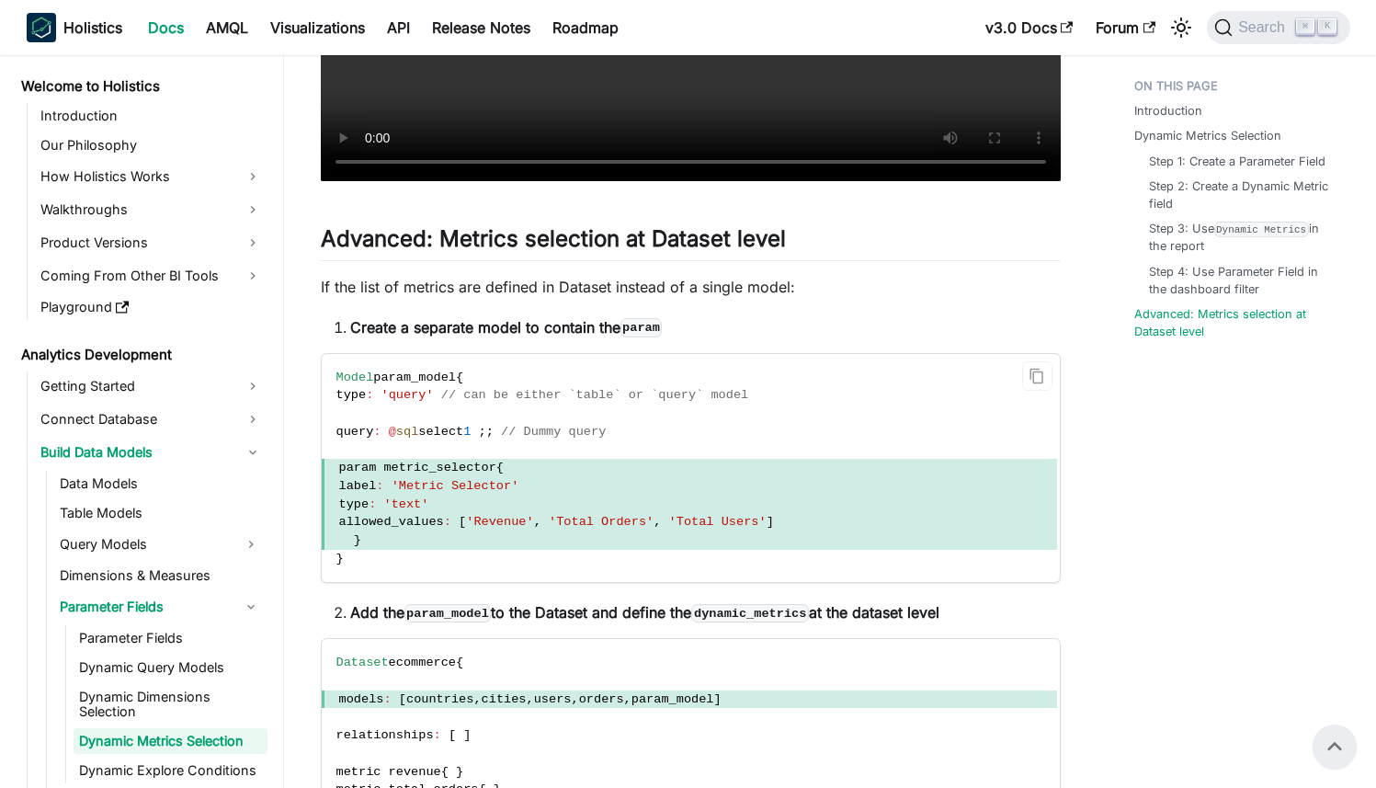
click at [433, 392] on span "'query'" at bounding box center [406, 395] width 52 height 14
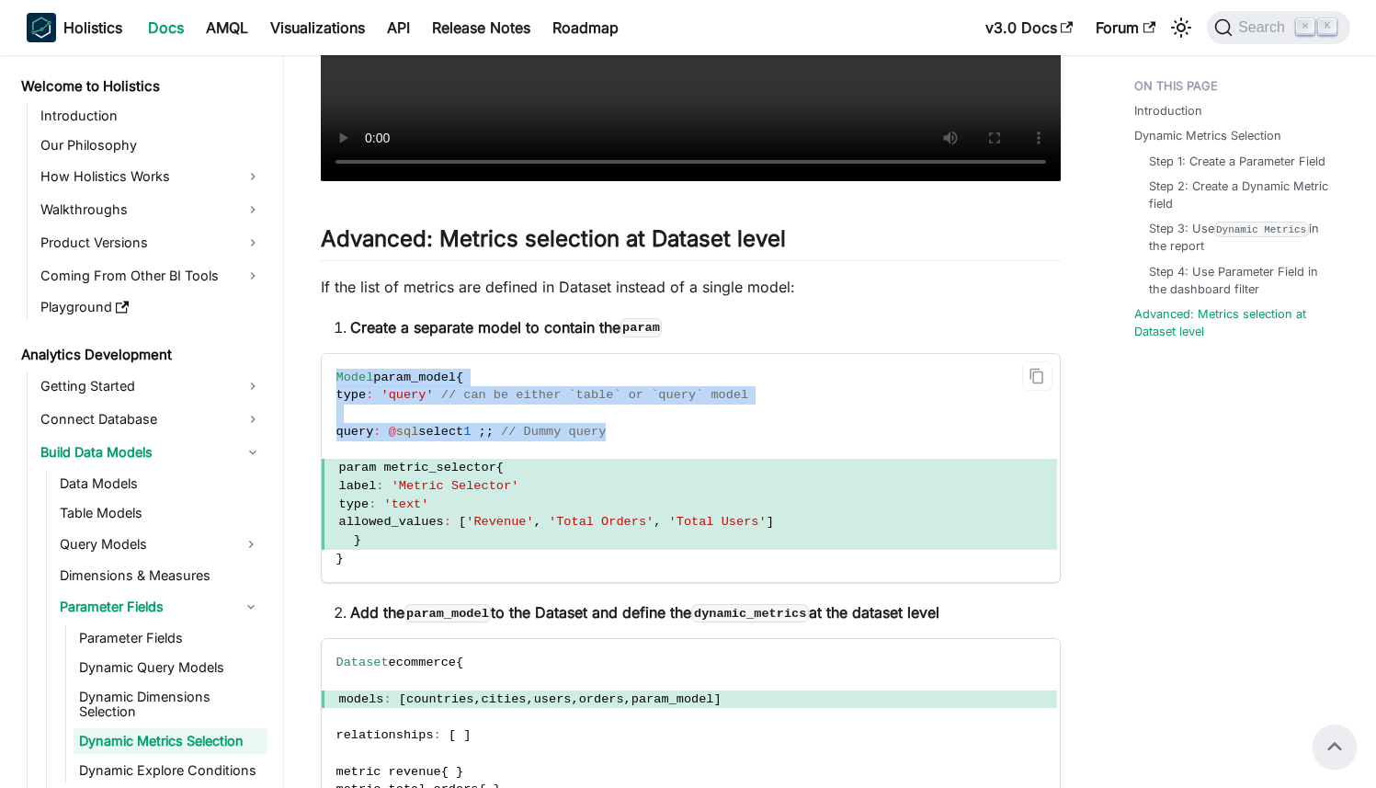
drag, startPoint x: 330, startPoint y: 373, endPoint x: 661, endPoint y: 441, distance: 337.7
click at [661, 441] on code "Model param_model { type : 'query' // can be either `table` or `query` model qu…" at bounding box center [689, 468] width 735 height 229
copy code "Model param_model { type : 'query' // can be either `table` or `query` model qu…"
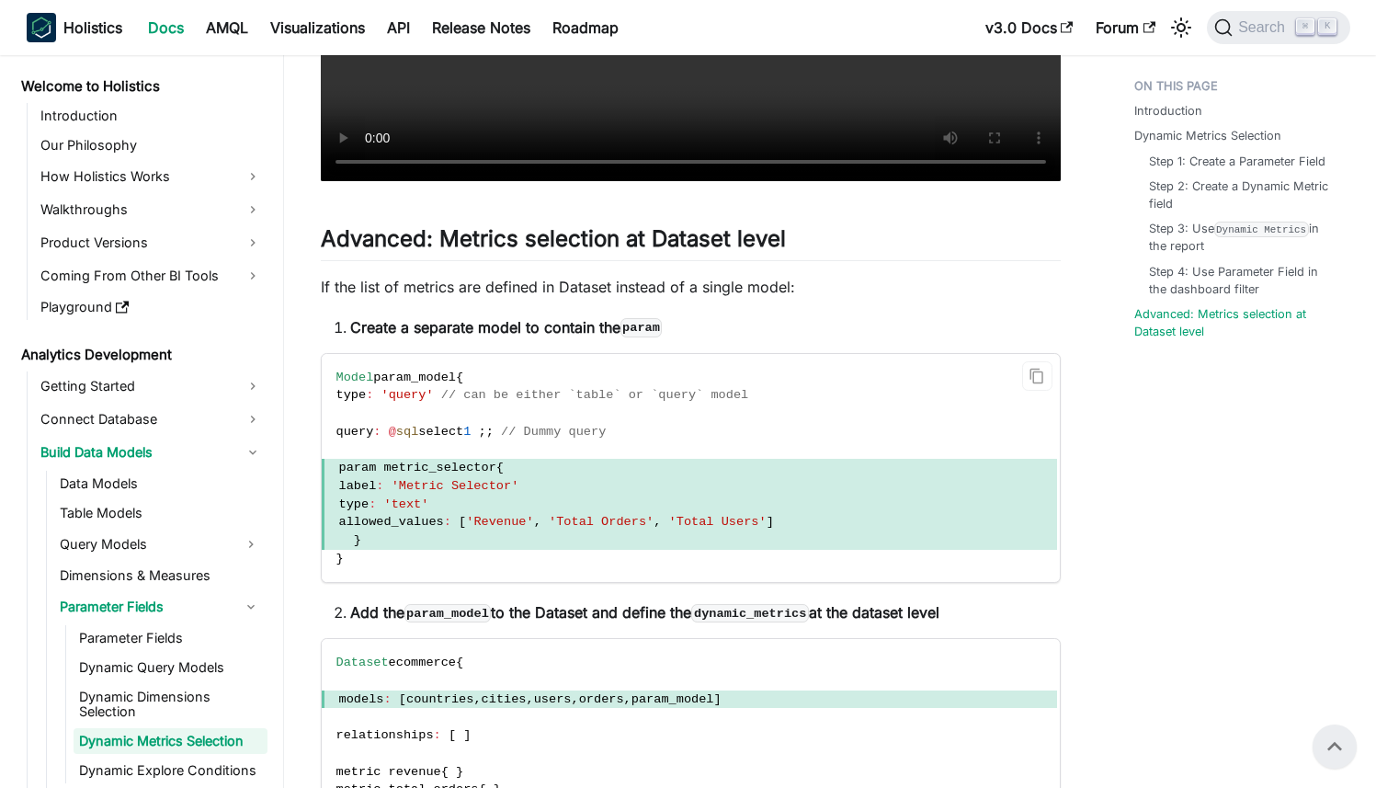
click at [488, 471] on span "param metric_selector" at bounding box center [417, 467] width 157 height 14
click at [465, 453] on code "Model param_model { type : 'query' // can be either `table` or `query` model qu…" at bounding box center [689, 468] width 735 height 229
click at [476, 413] on code "Model param_model { type : 'query' // can be either `table` or `query` model qu…" at bounding box center [689, 468] width 735 height 229
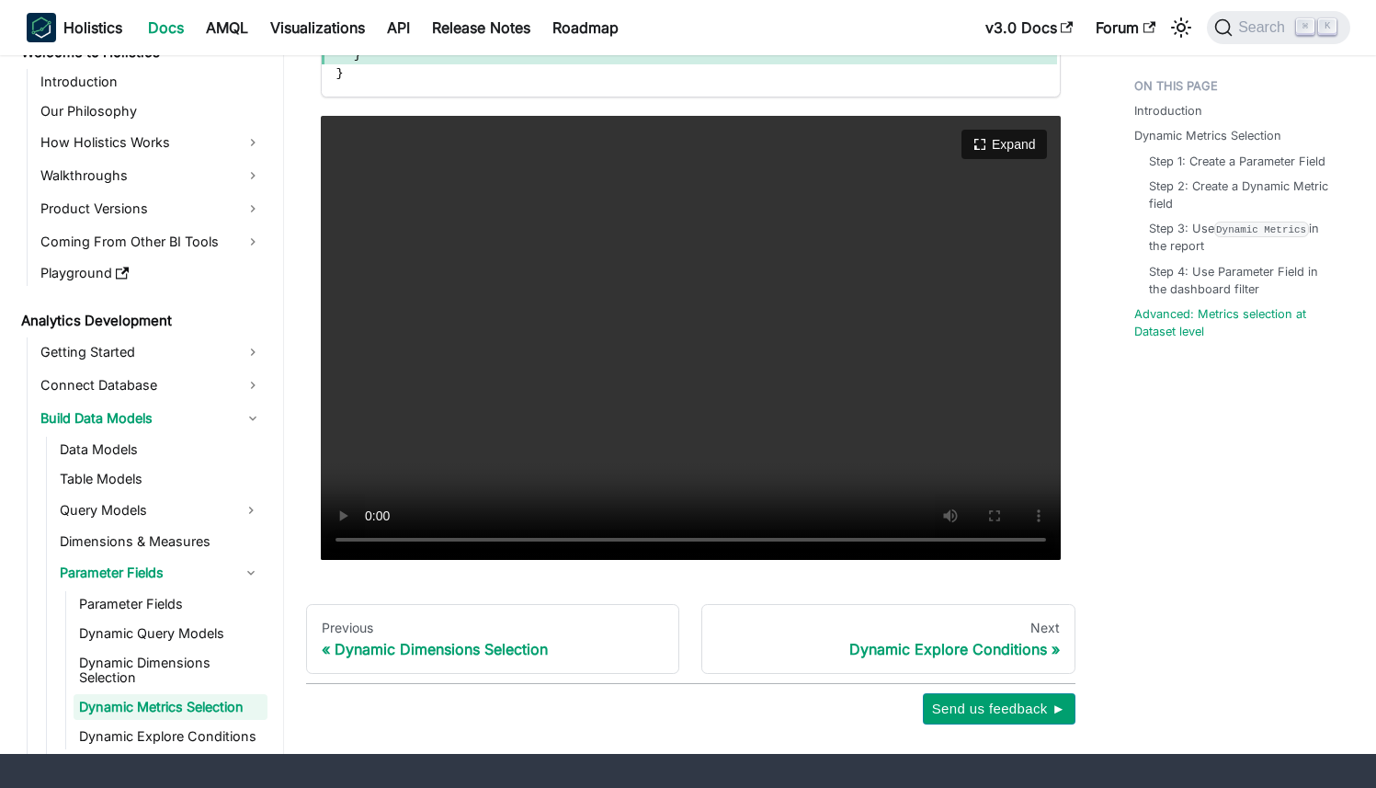
scroll to position [4713, 0]
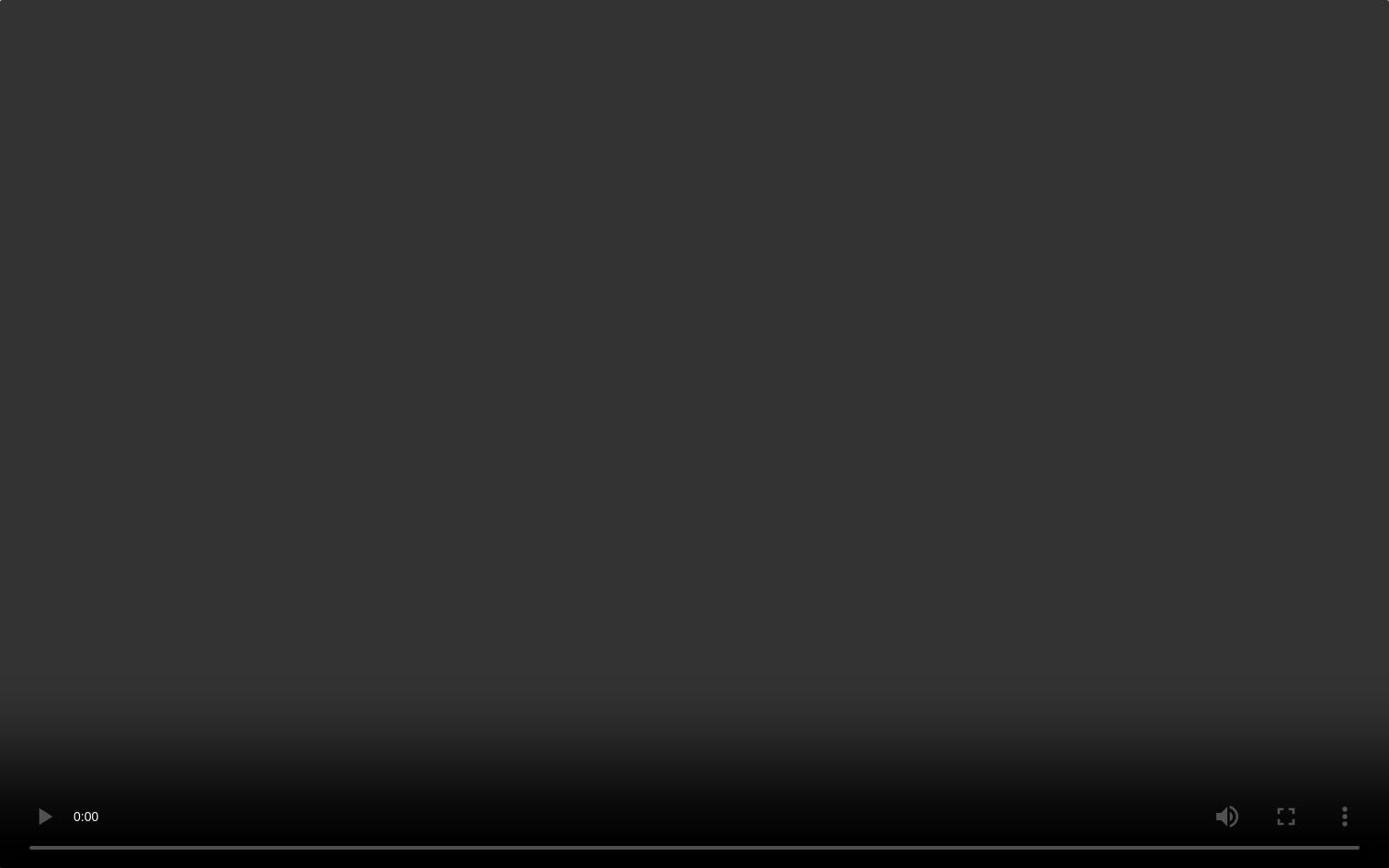
click at [178, 733] on video "Your browser does not support embedding video, but you can download it ." at bounding box center [694, 434] width 1389 height 868
click at [437, 629] on video "Your browser does not support embedding video, but you can download it ." at bounding box center [694, 434] width 1389 height 868
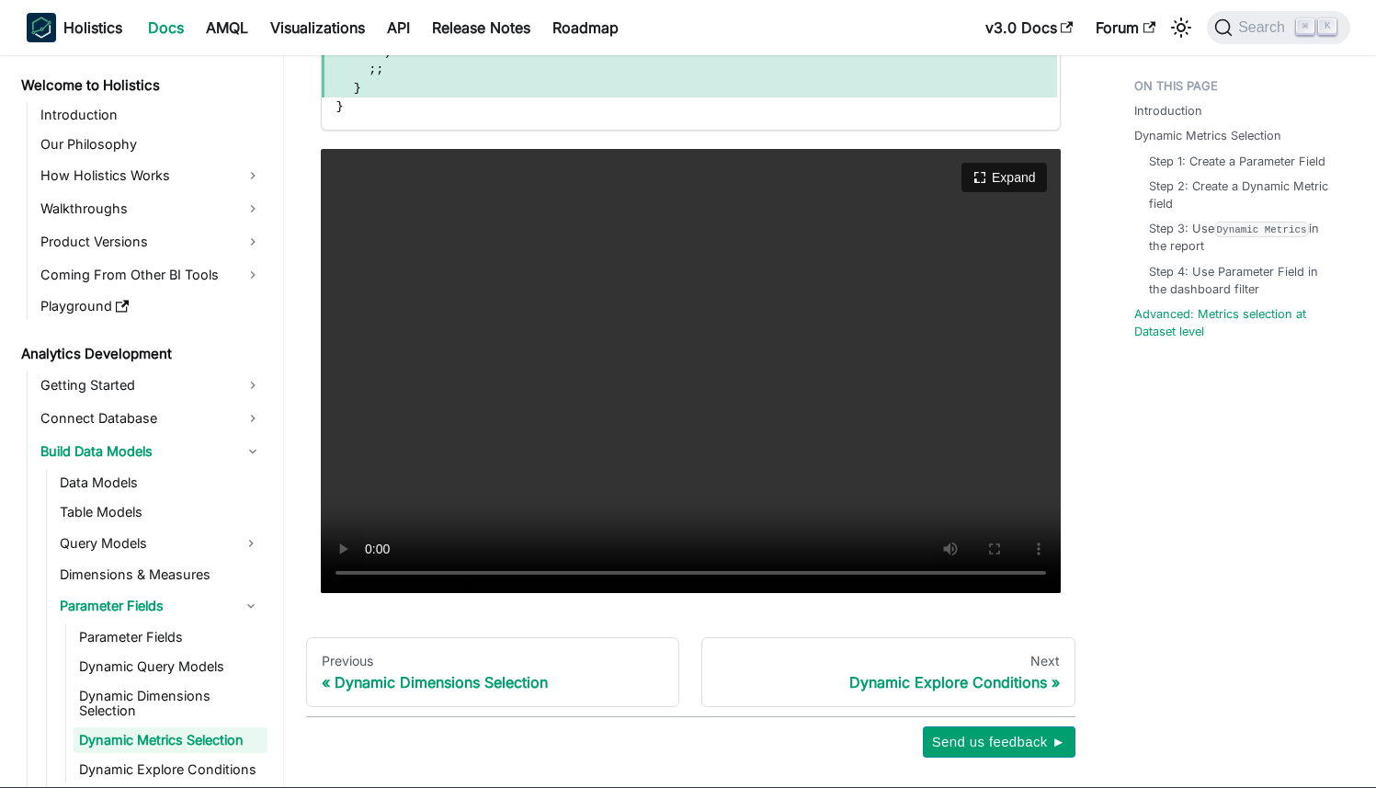
click at [541, 376] on video "Your browser does not support embedding video, but you can download it ." at bounding box center [691, 371] width 740 height 444
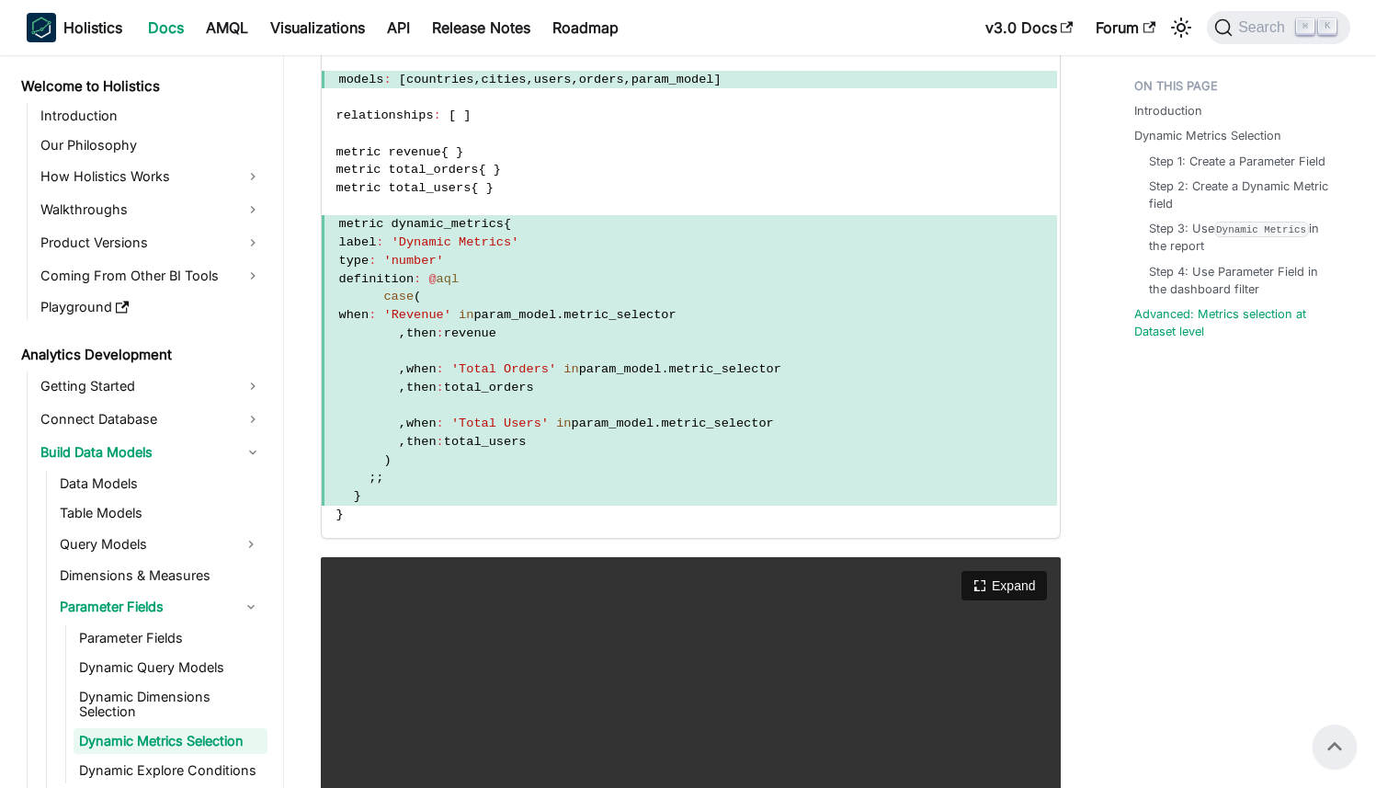
scroll to position [4211, 0]
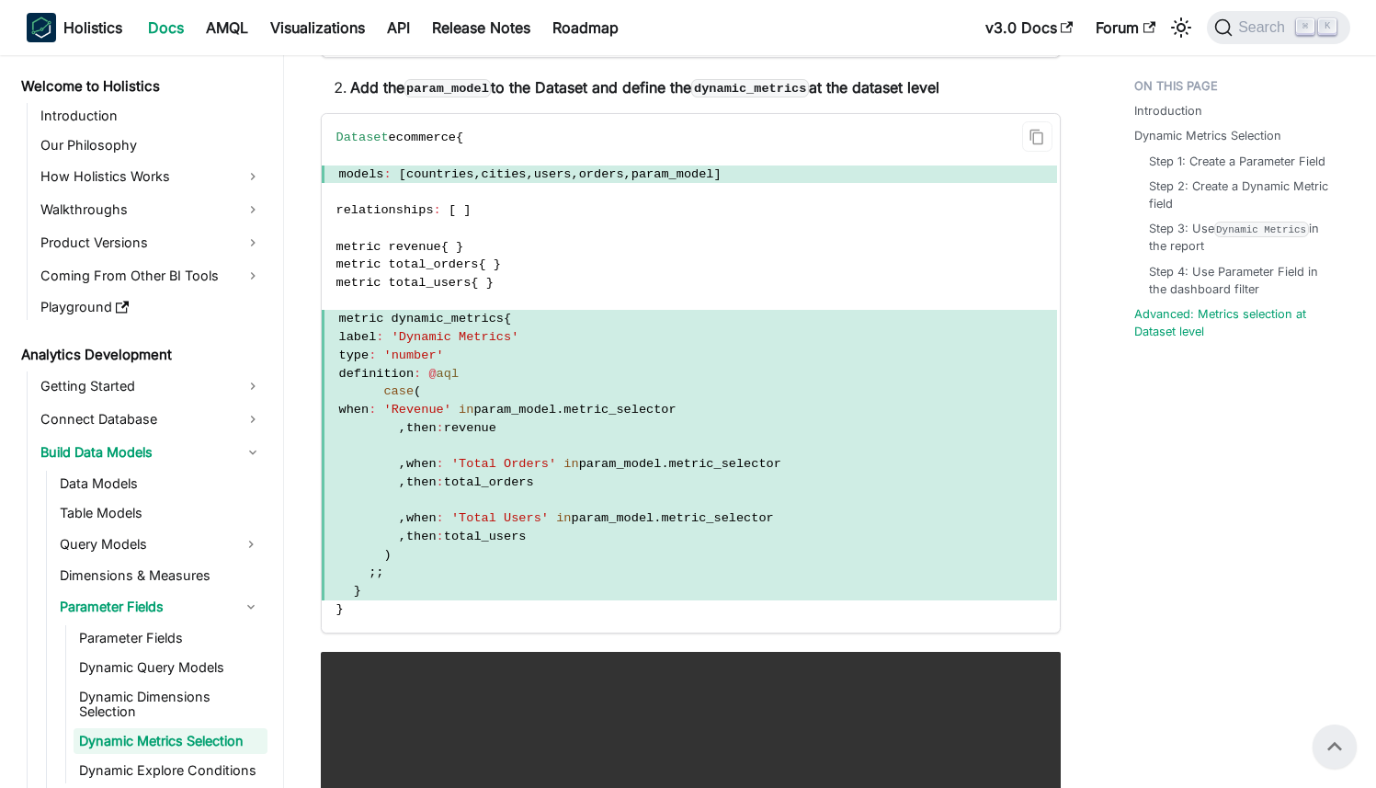
click at [588, 212] on code "Dataset ecommerce { models : [ countries , cities , users , orders , param_mode…" at bounding box center [689, 373] width 735 height 518
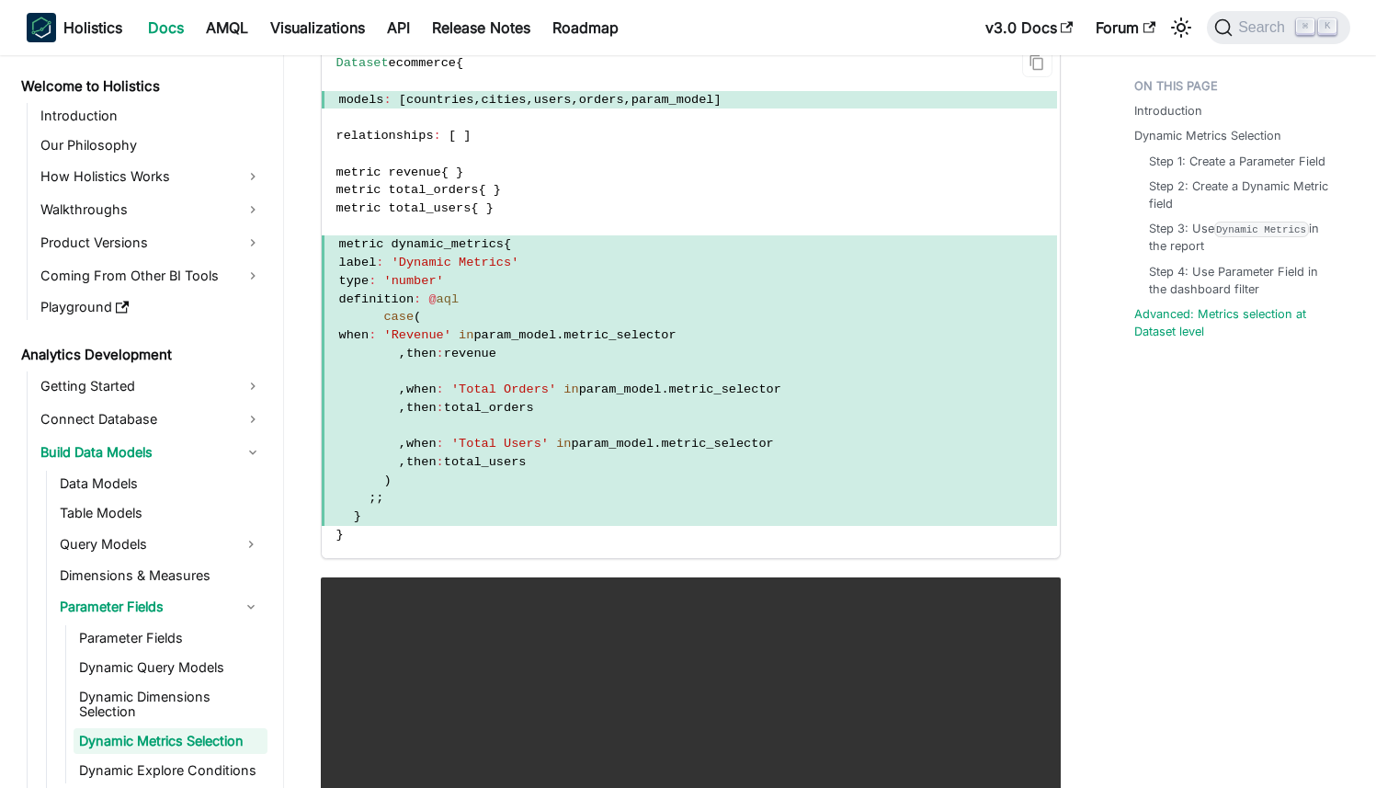
scroll to position [4474, 0]
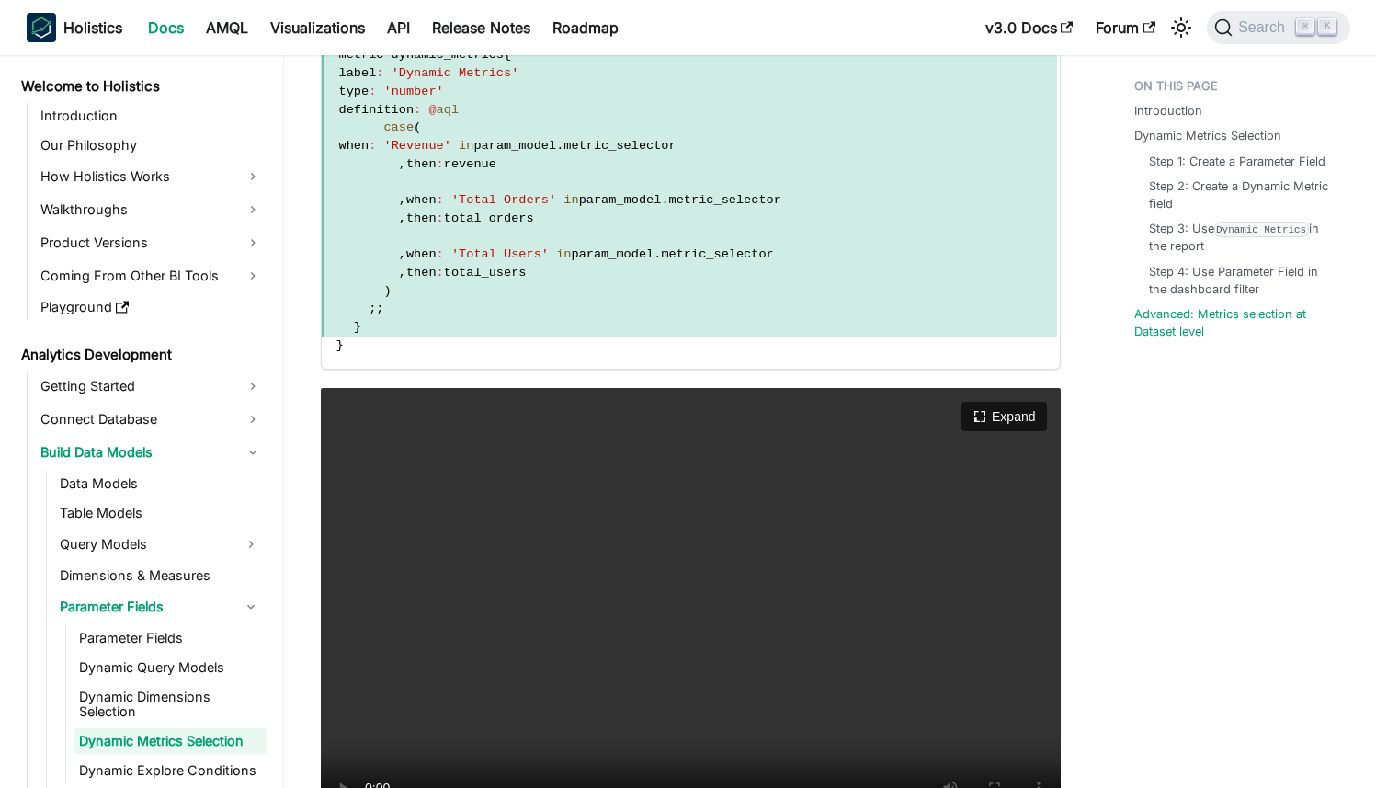
click at [588, 523] on video "Your browser does not support embedding video, but you can download it ." at bounding box center [691, 610] width 740 height 444
click at [634, 641] on video "Your browser does not support embedding video, but you can download it ." at bounding box center [691, 610] width 740 height 444
click at [880, 575] on video "Your browser does not support embedding video, but you can download it ." at bounding box center [691, 610] width 740 height 444
click at [881, 574] on video "Your browser does not support embedding video, but you can download it ." at bounding box center [691, 610] width 740 height 444
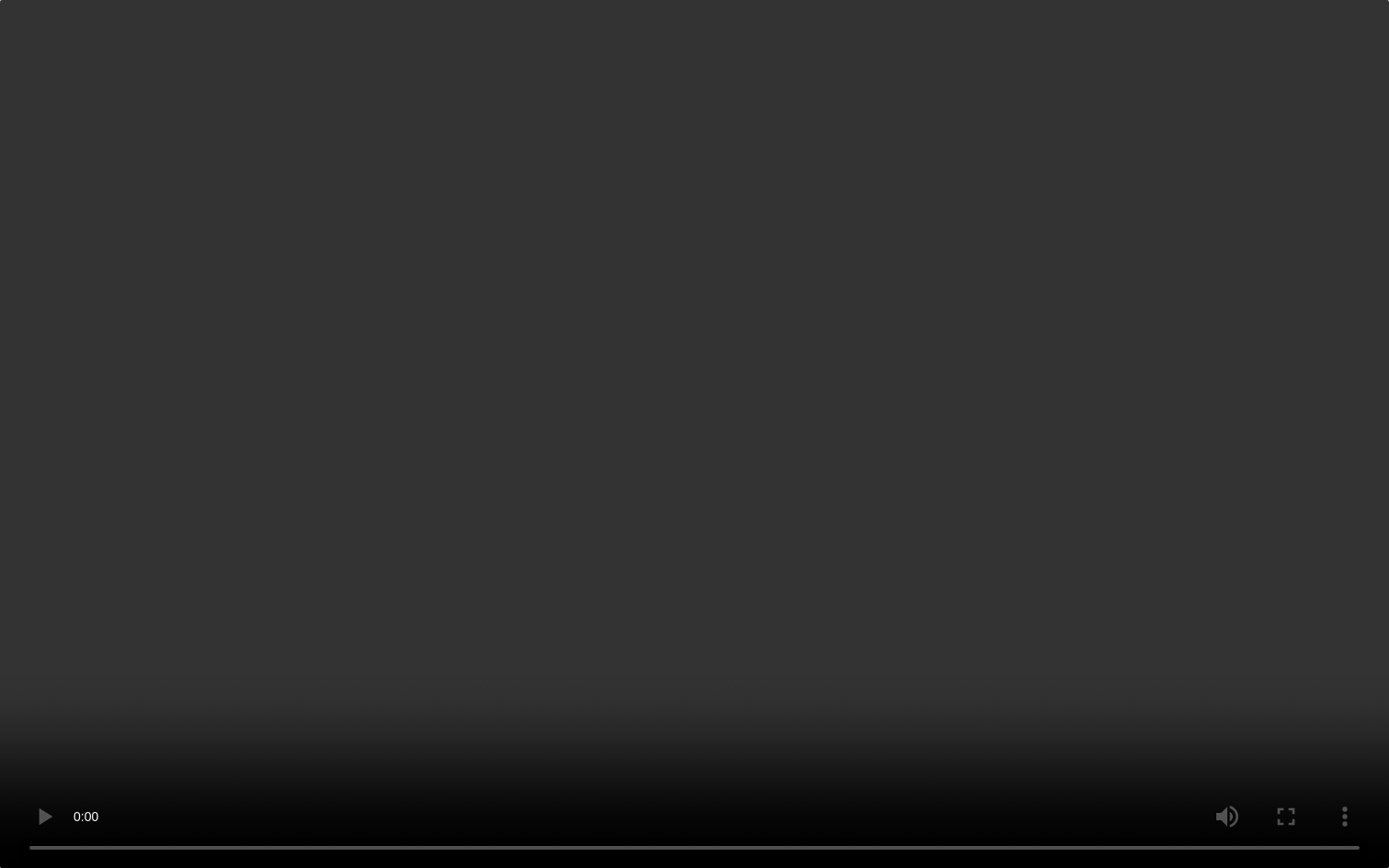
click at [231, 449] on video "Your browser does not support embedding video, but you can download it ." at bounding box center [694, 434] width 1389 height 868
click at [969, 357] on video "Your browser does not support embedding video, but you can download it ." at bounding box center [694, 434] width 1389 height 868
click at [724, 443] on video "Your browser does not support embedding video, but you can download it ." at bounding box center [694, 434] width 1389 height 868
click at [584, 498] on video "Your browser does not support embedding video, but you can download it ." at bounding box center [694, 434] width 1389 height 868
click at [299, 507] on video "Your browser does not support embedding video, but you can download it ." at bounding box center [694, 434] width 1389 height 868
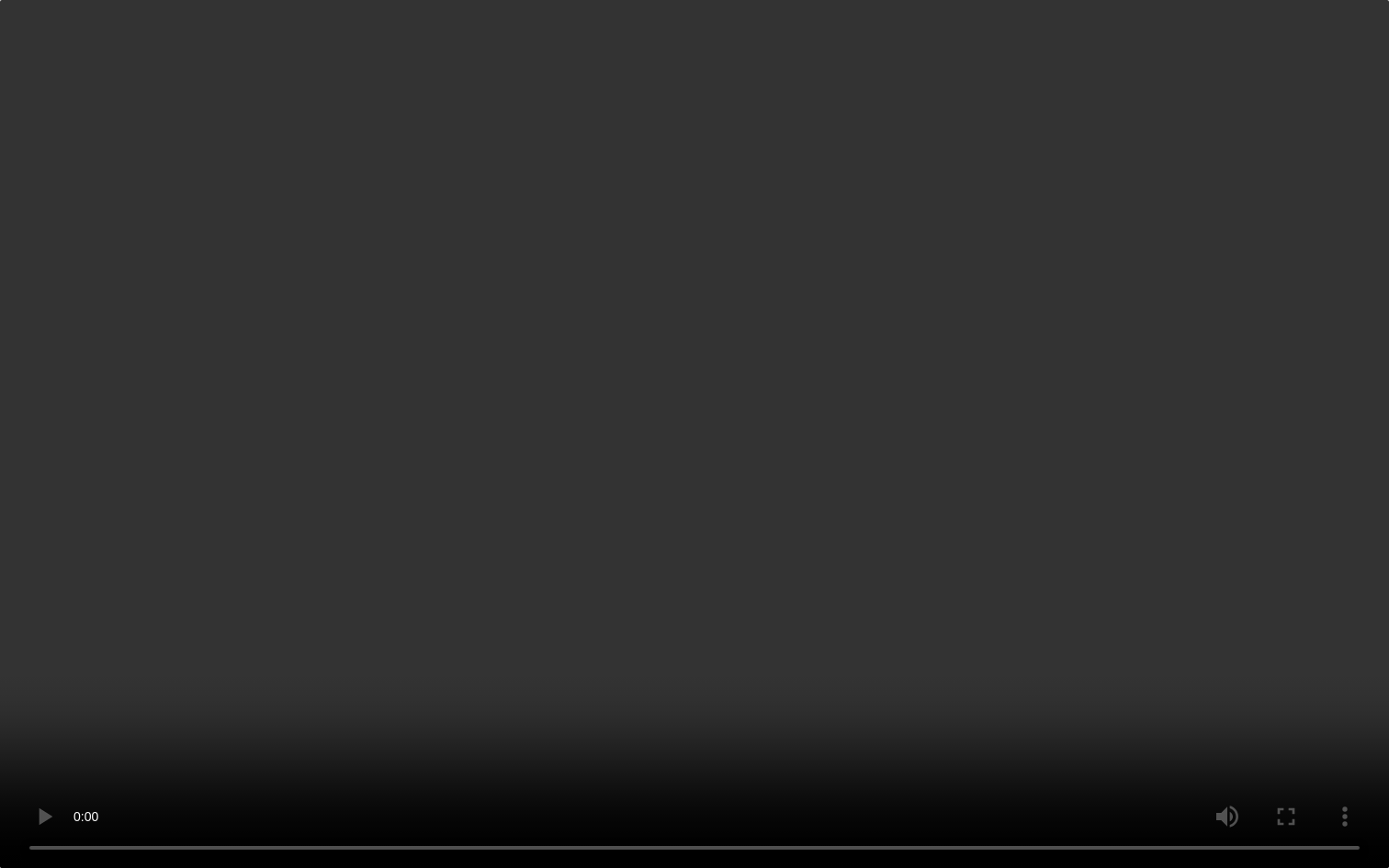
click at [299, 507] on video "Your browser does not support embedding video, but you can download it ." at bounding box center [694, 434] width 1389 height 868
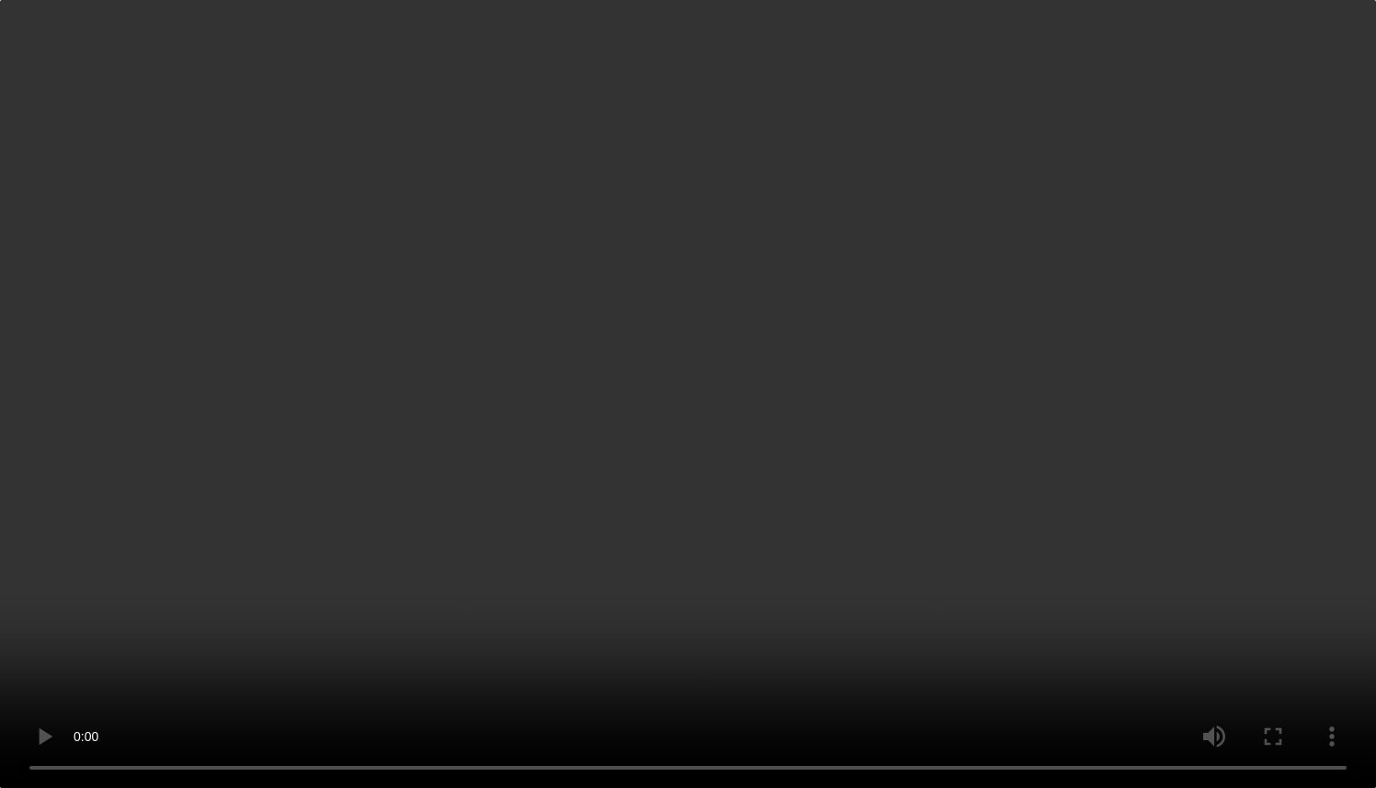
scroll to position [2746, 0]
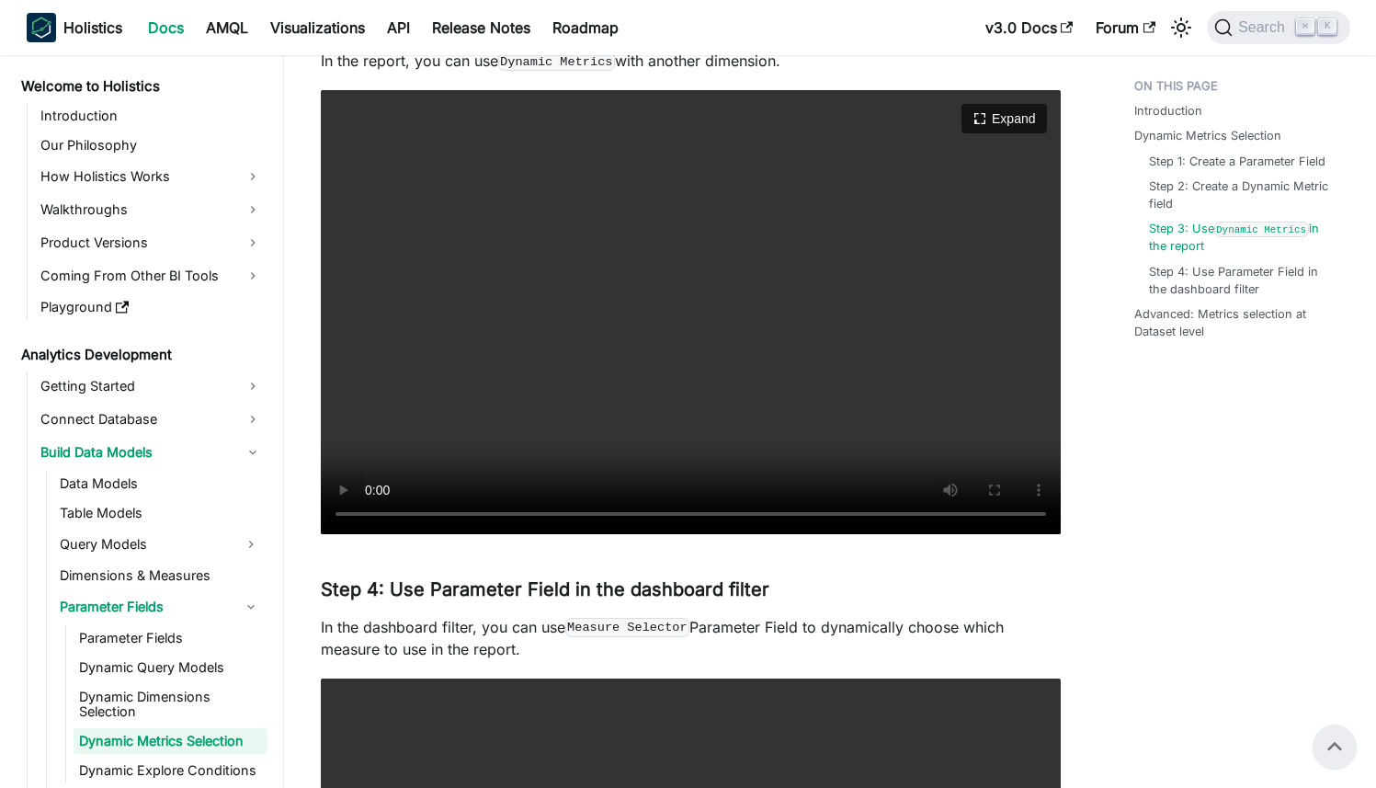
click at [545, 290] on video "Your browser does not support embedding video, but you can download it ." at bounding box center [691, 312] width 740 height 444
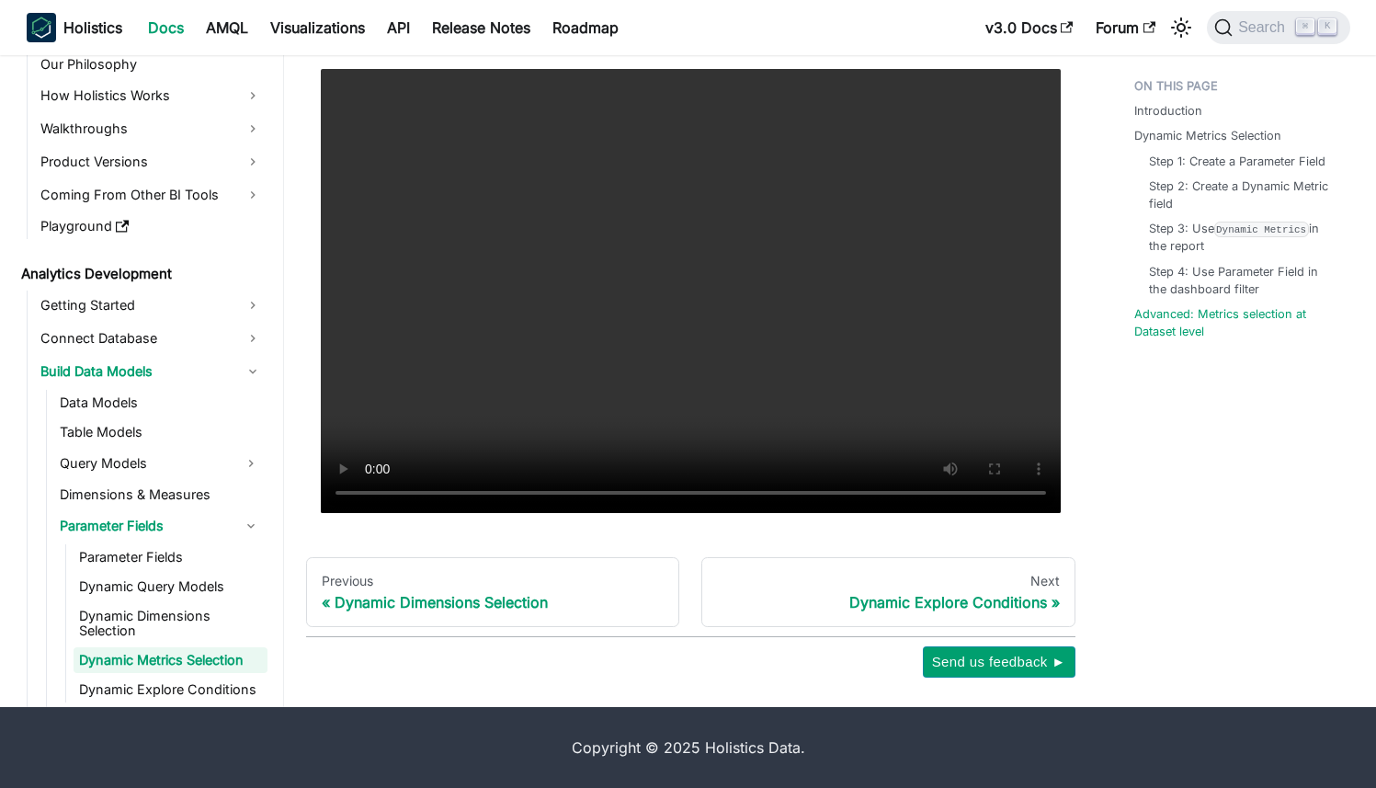
scroll to position [4606, 0]
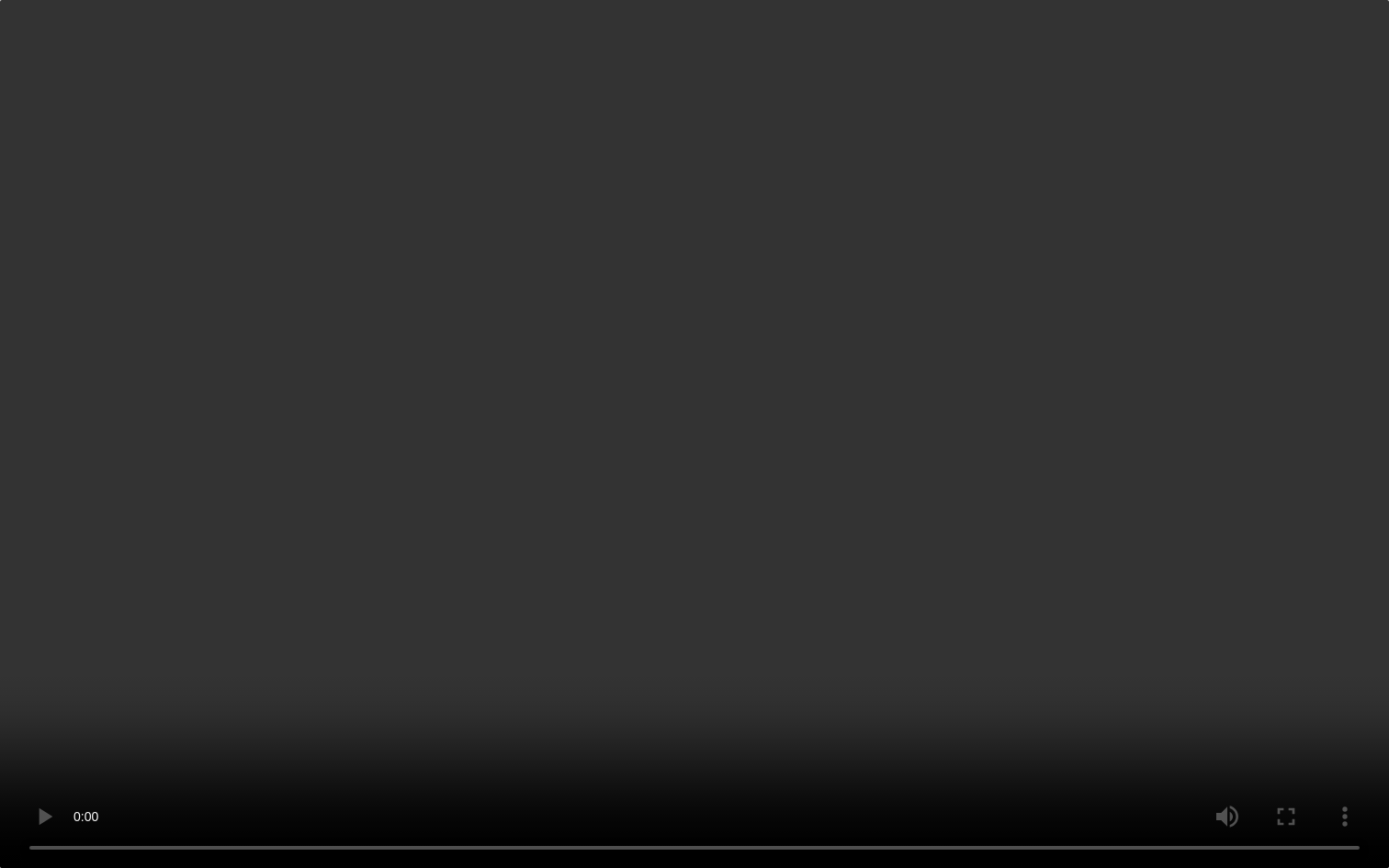
click at [629, 417] on video "Your browser does not support embedding video, but you can download it ." at bounding box center [694, 434] width 1389 height 868
click at [232, 557] on video "Your browser does not support embedding video, but you can download it ." at bounding box center [694, 434] width 1389 height 868
click at [557, 407] on video "Your browser does not support embedding video, but you can download it ." at bounding box center [694, 434] width 1389 height 868
click at [921, 373] on video "Your browser does not support embedding video, but you can download it ." at bounding box center [694, 434] width 1389 height 868
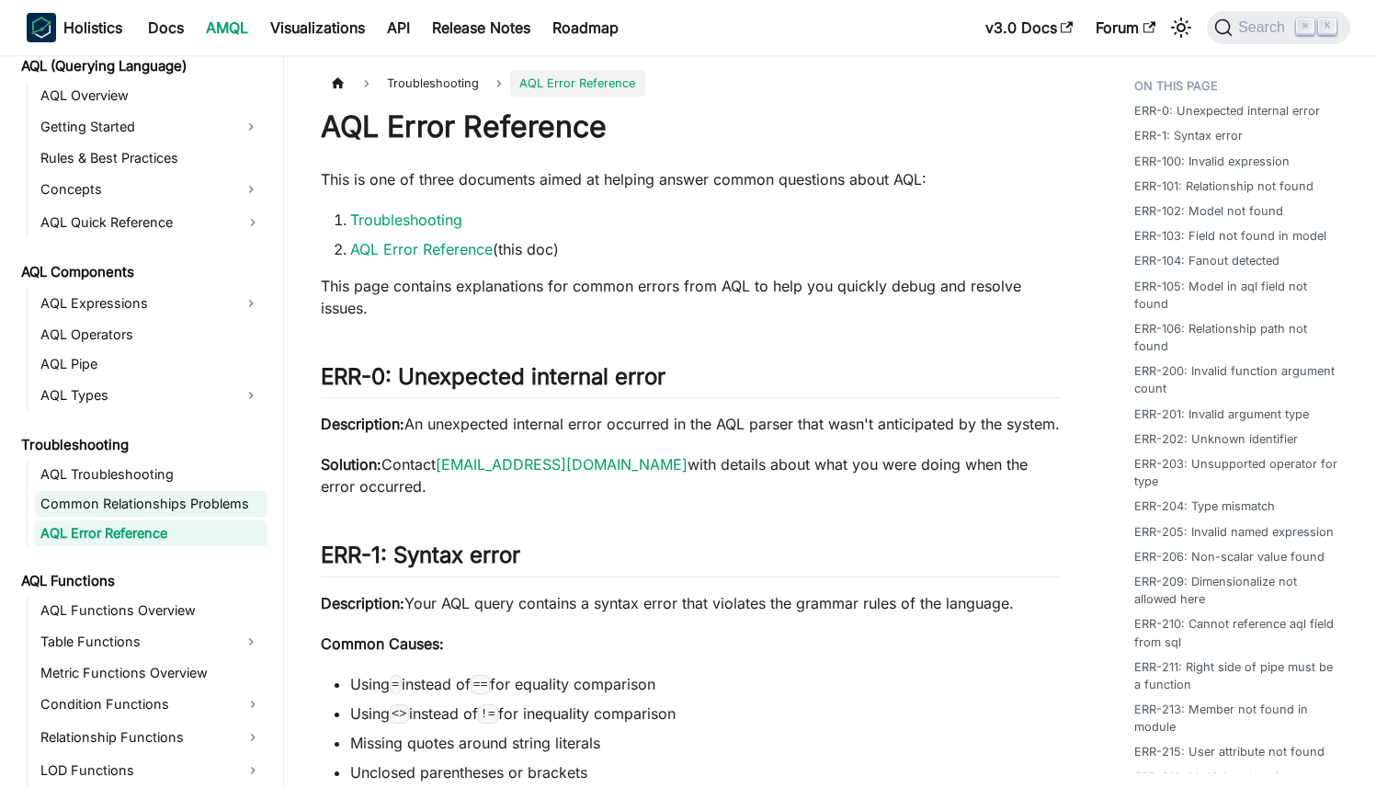
scroll to position [819, 0]
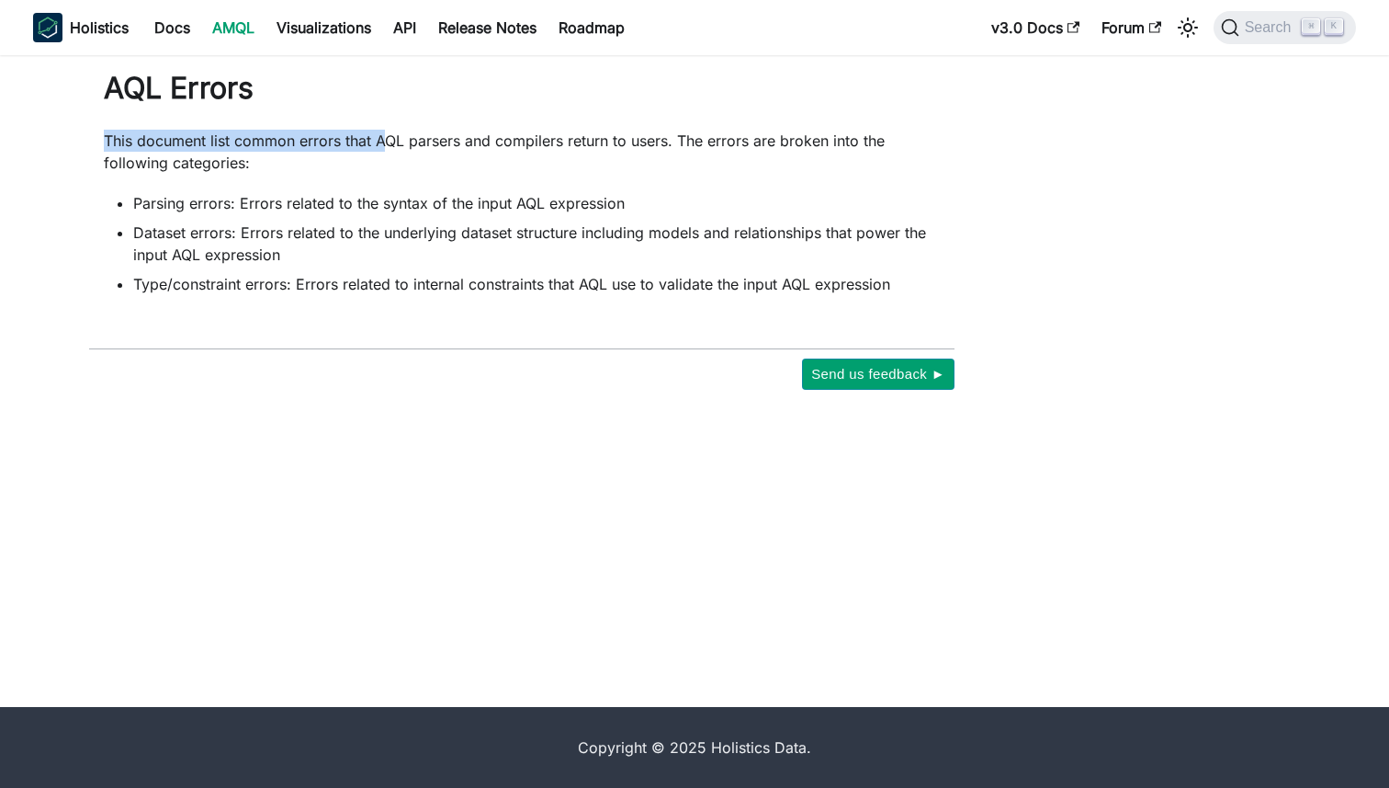
drag, startPoint x: 157, startPoint y: 125, endPoint x: 382, endPoint y: 142, distance: 225.8
click at [385, 146] on div "AQL Errors This document list common errors that AQL parsers and compilers retu…" at bounding box center [522, 182] width 836 height 225
click at [382, 142] on p "This document list common errors that AQL parsers and compilers return to users…" at bounding box center [522, 152] width 836 height 44
click at [278, 219] on ul "Parsing errors: Errors related to the syntax of the input AQL expression Datase…" at bounding box center [522, 243] width 836 height 103
click at [188, 287] on li "Type/constraint errors: Errors related to internal constraints that AQL use to …" at bounding box center [536, 284] width 807 height 22
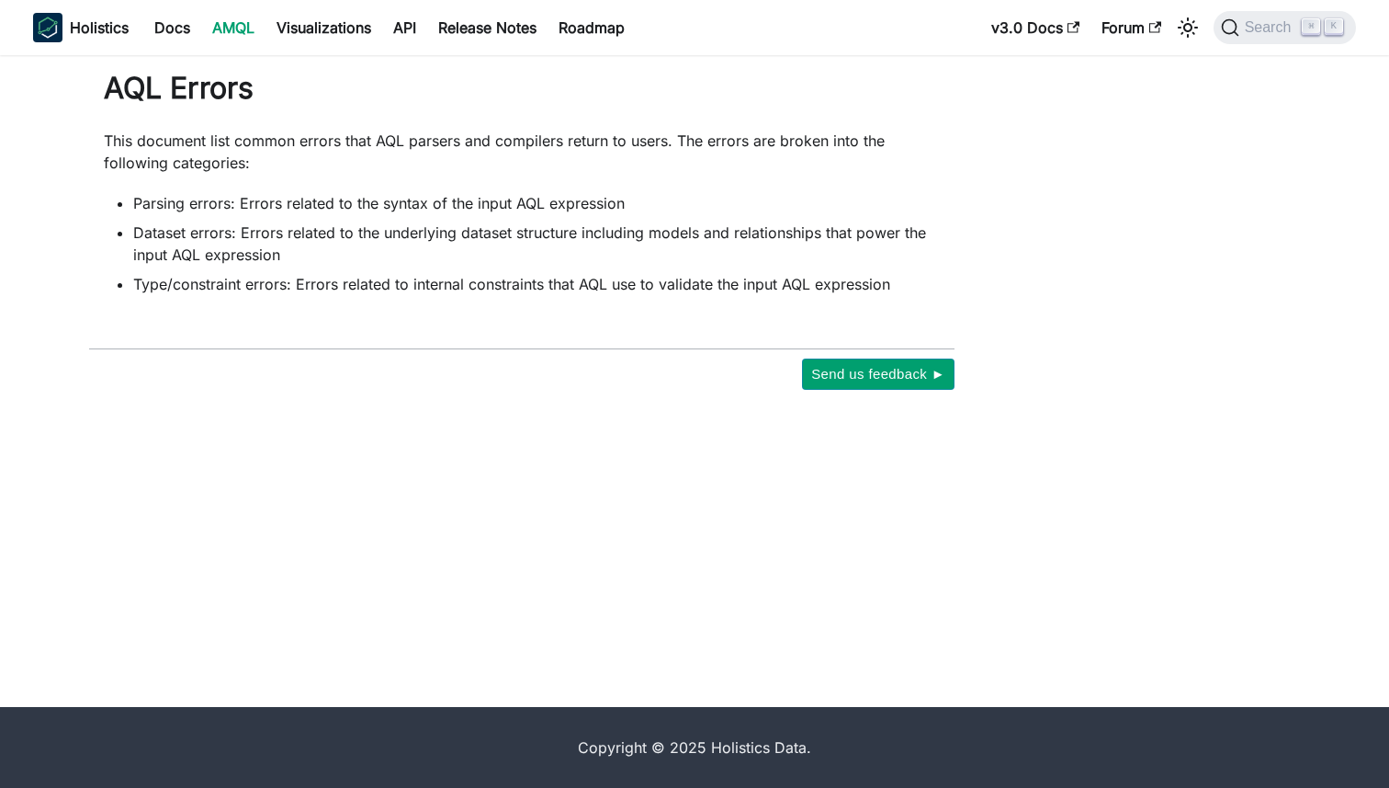
click at [226, 29] on link "AMQL" at bounding box center [233, 27] width 64 height 29
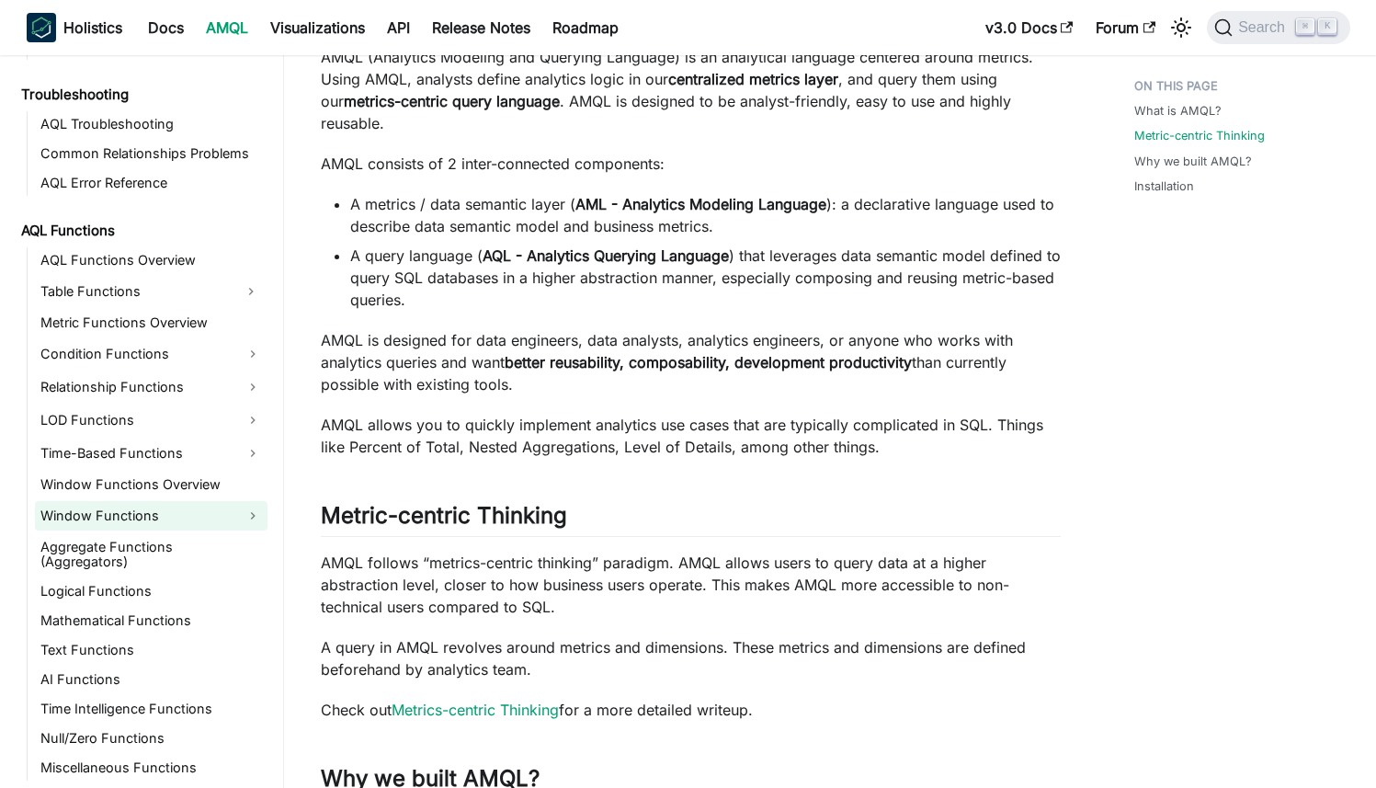
scroll to position [648, 0]
